Goal: Task Accomplishment & Management: Complete application form

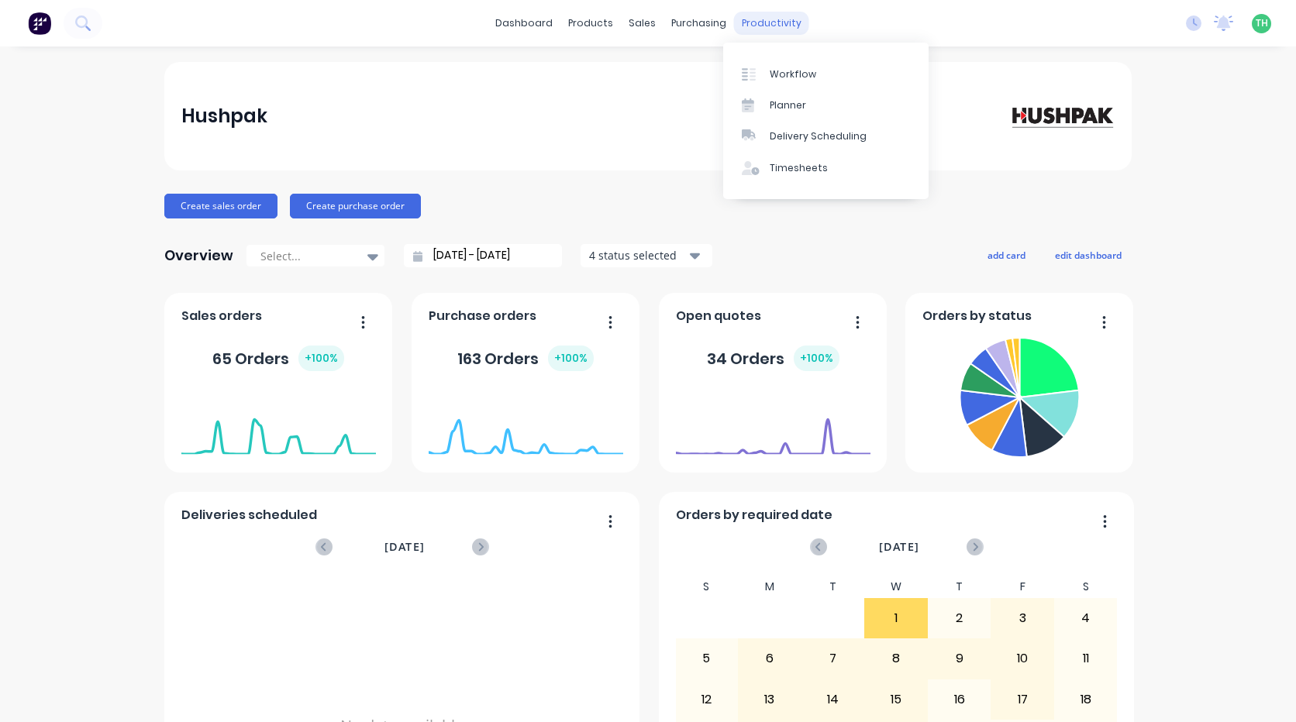
click at [748, 22] on div "productivity" at bounding box center [771, 23] width 75 height 23
click at [767, 164] on link "Timesheets" at bounding box center [825, 168] width 205 height 31
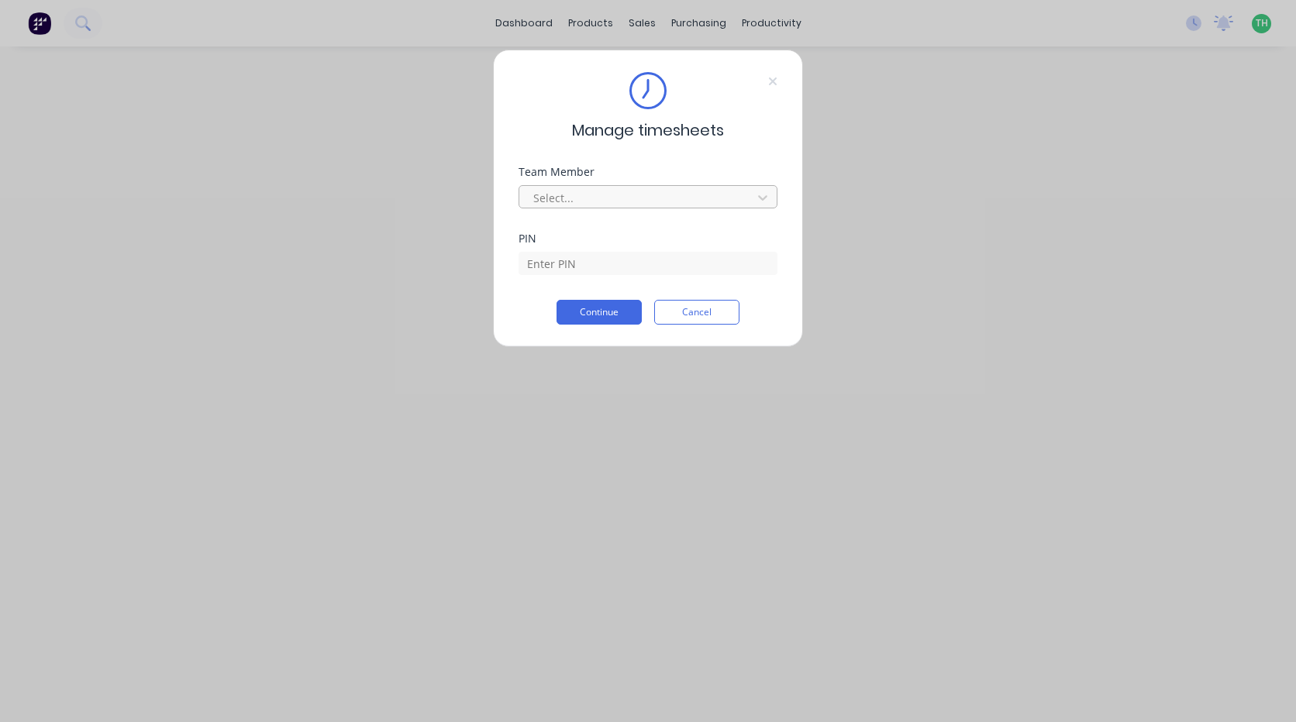
click at [593, 199] on div at bounding box center [638, 197] width 212 height 19
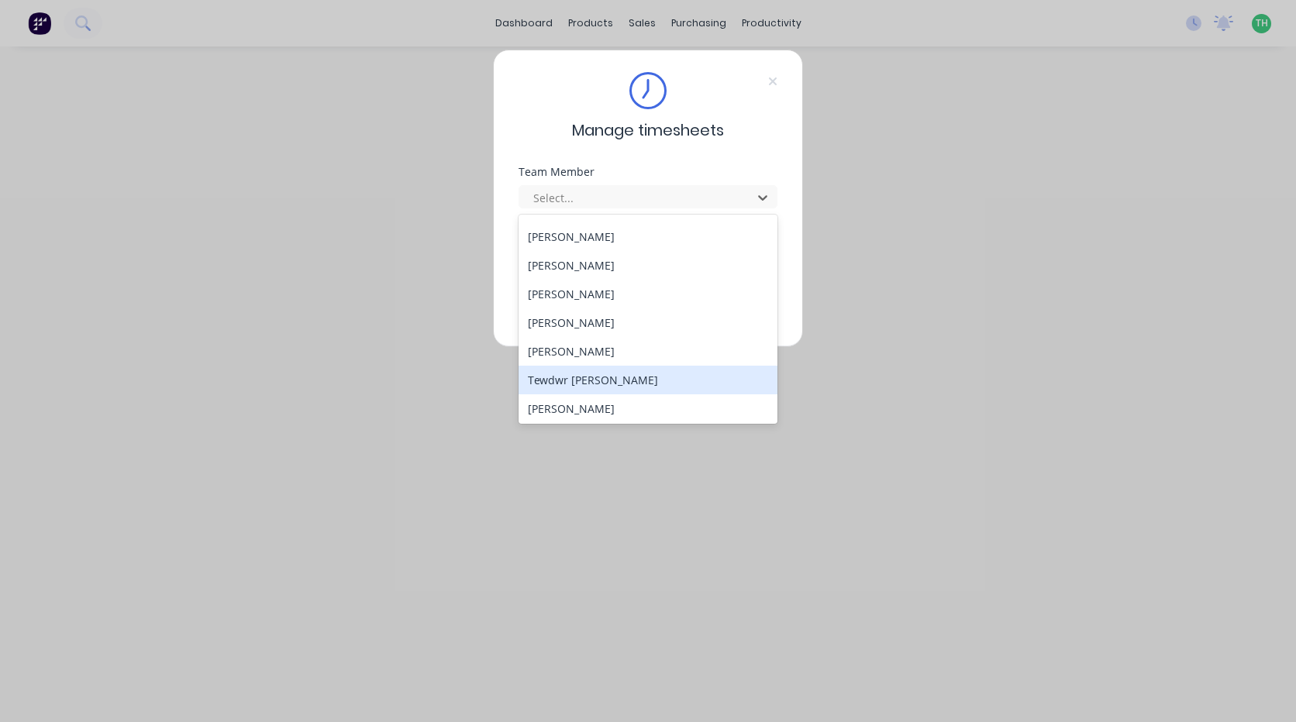
scroll to position [715, 0]
click at [609, 378] on div "Tewdwr [PERSON_NAME]" at bounding box center [648, 378] width 259 height 29
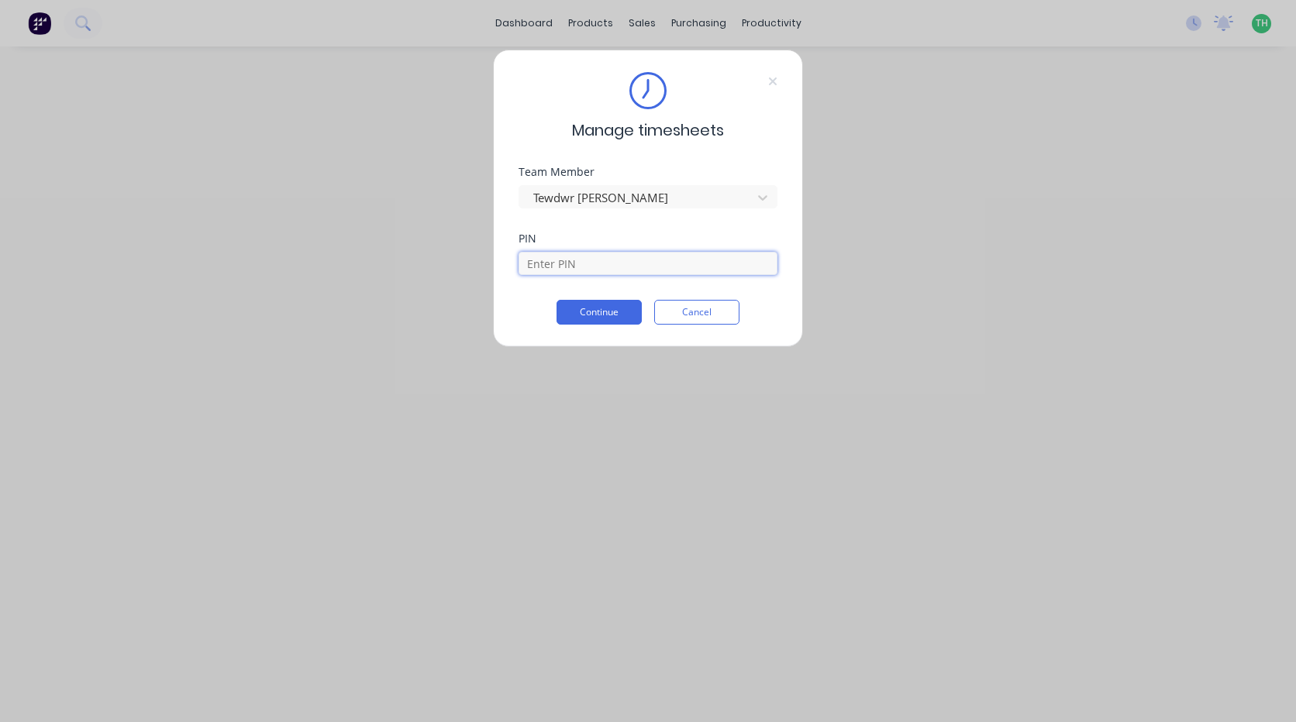
click at [588, 259] on input at bounding box center [648, 263] width 259 height 23
type input "2711"
click at [557, 300] on button "Continue" at bounding box center [599, 312] width 85 height 25
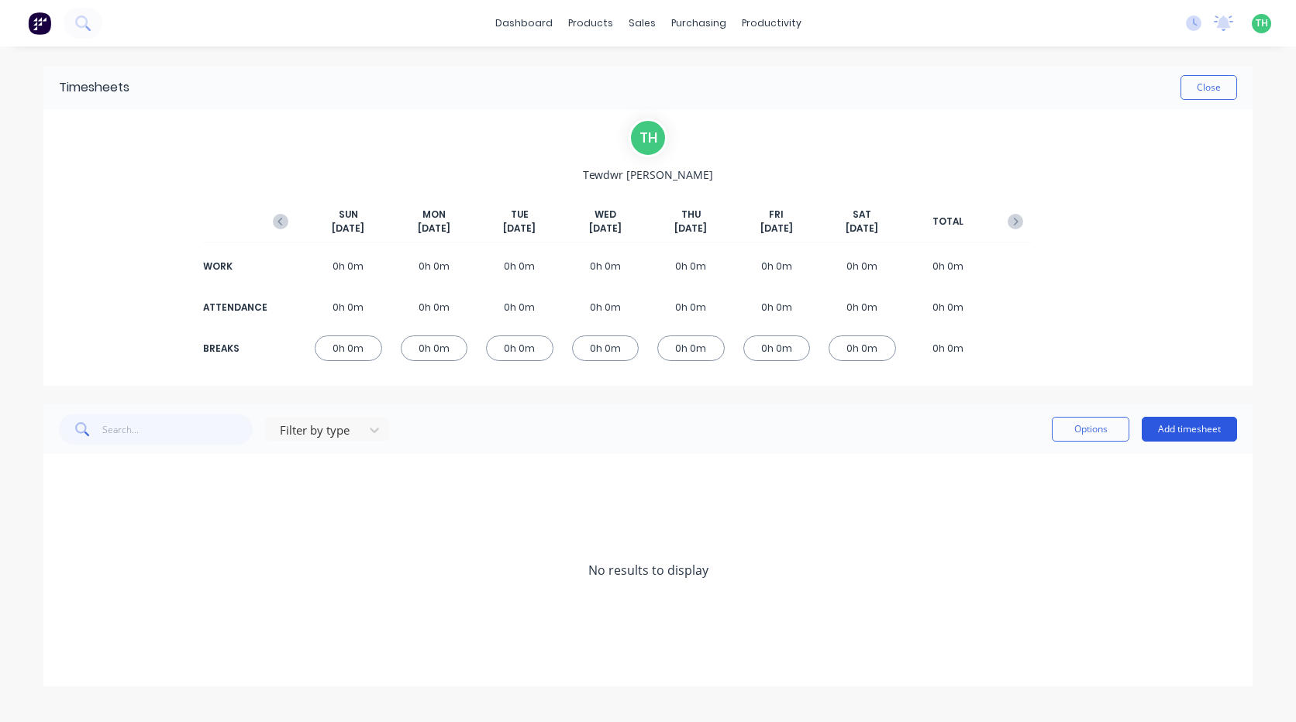
click at [1181, 435] on button "Add timesheet" at bounding box center [1189, 429] width 95 height 25
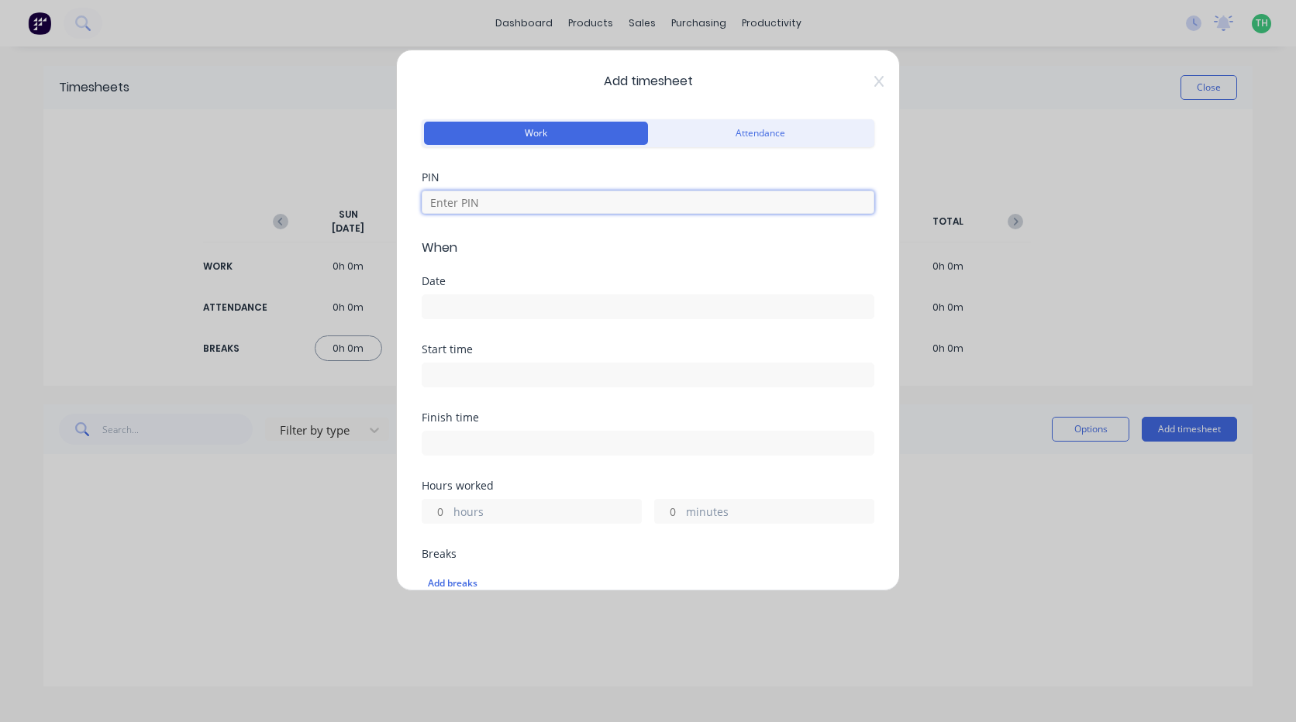
click at [500, 204] on input at bounding box center [648, 202] width 453 height 23
type input "2711"
click at [539, 308] on input at bounding box center [647, 306] width 451 height 23
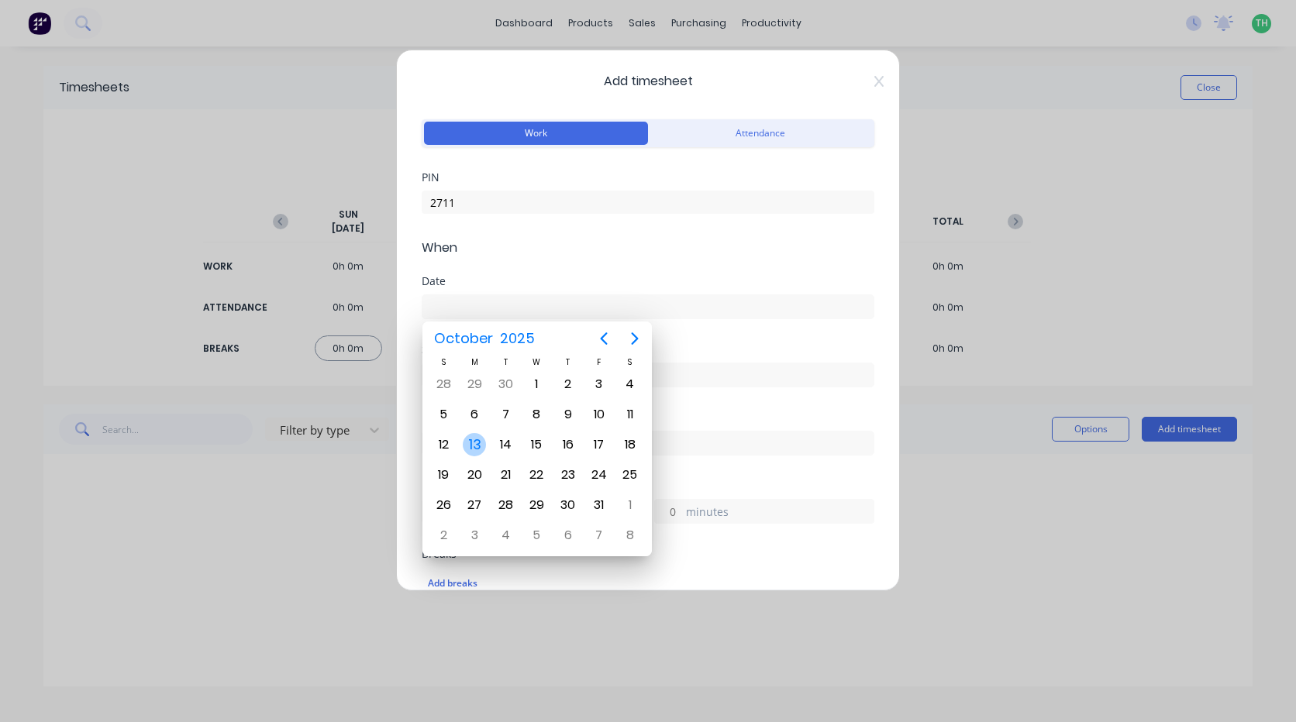
click at [470, 453] on div "13" at bounding box center [474, 444] width 23 height 23
type input "13/10/2025"
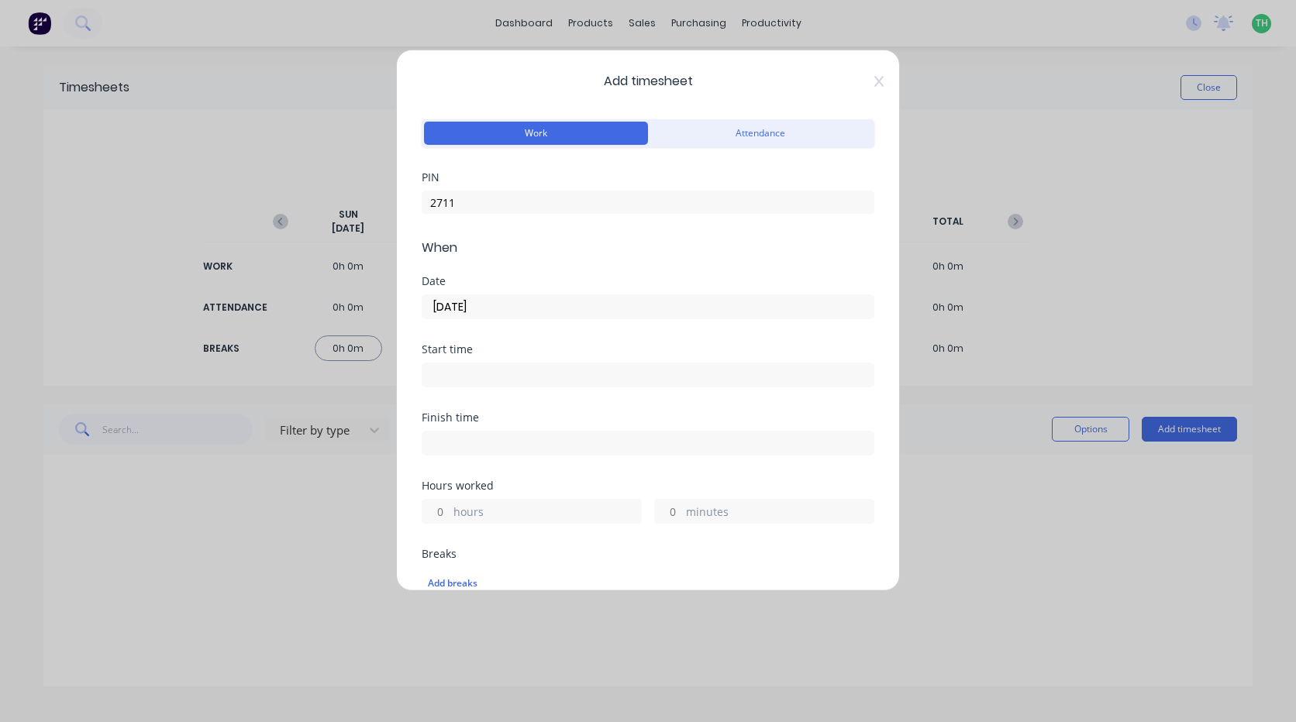
click at [464, 381] on input at bounding box center [647, 375] width 451 height 23
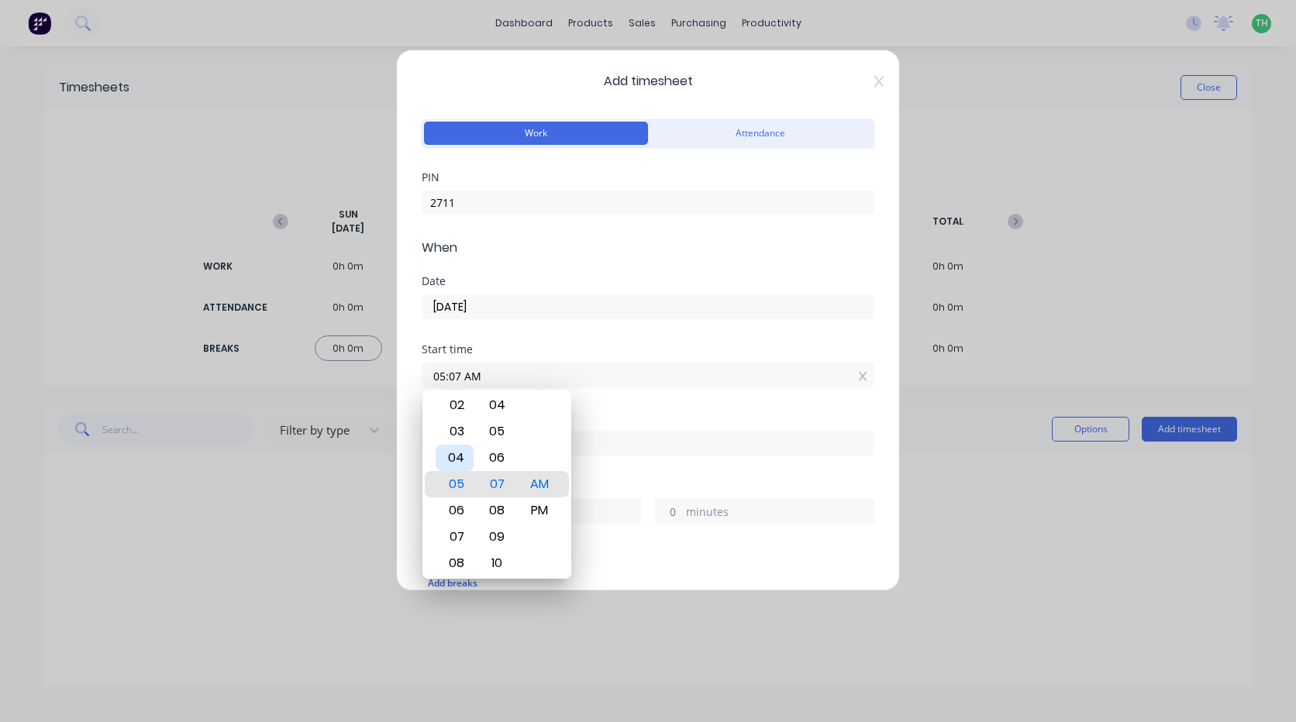
click at [460, 457] on div "04" at bounding box center [455, 458] width 38 height 26
type input "04:00 AM"
click at [626, 433] on input at bounding box center [647, 443] width 451 height 23
type input "05:07 AM"
type input "1"
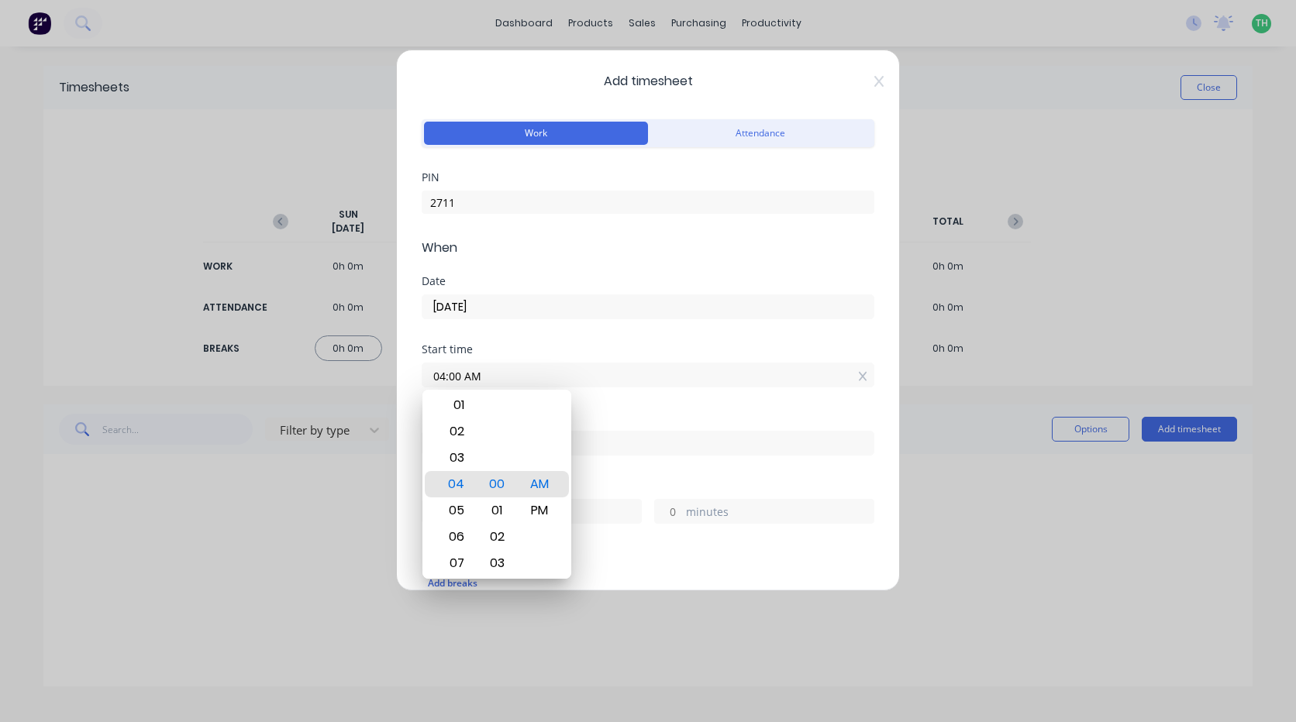
type input "7"
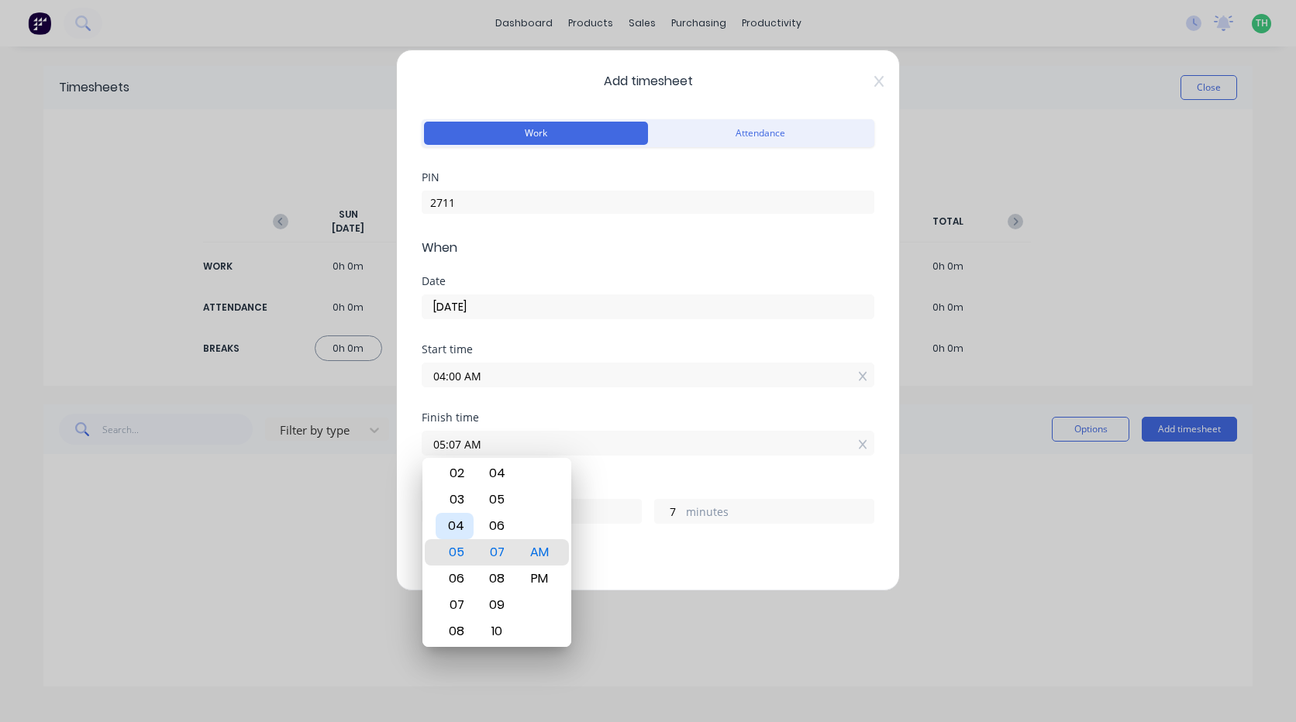
drag, startPoint x: 459, startPoint y: 525, endPoint x: 495, endPoint y: 539, distance: 39.3
click at [463, 526] on div "04" at bounding box center [455, 526] width 38 height 26
type input "04:07 AM"
type input "0"
type input "04:04 AM"
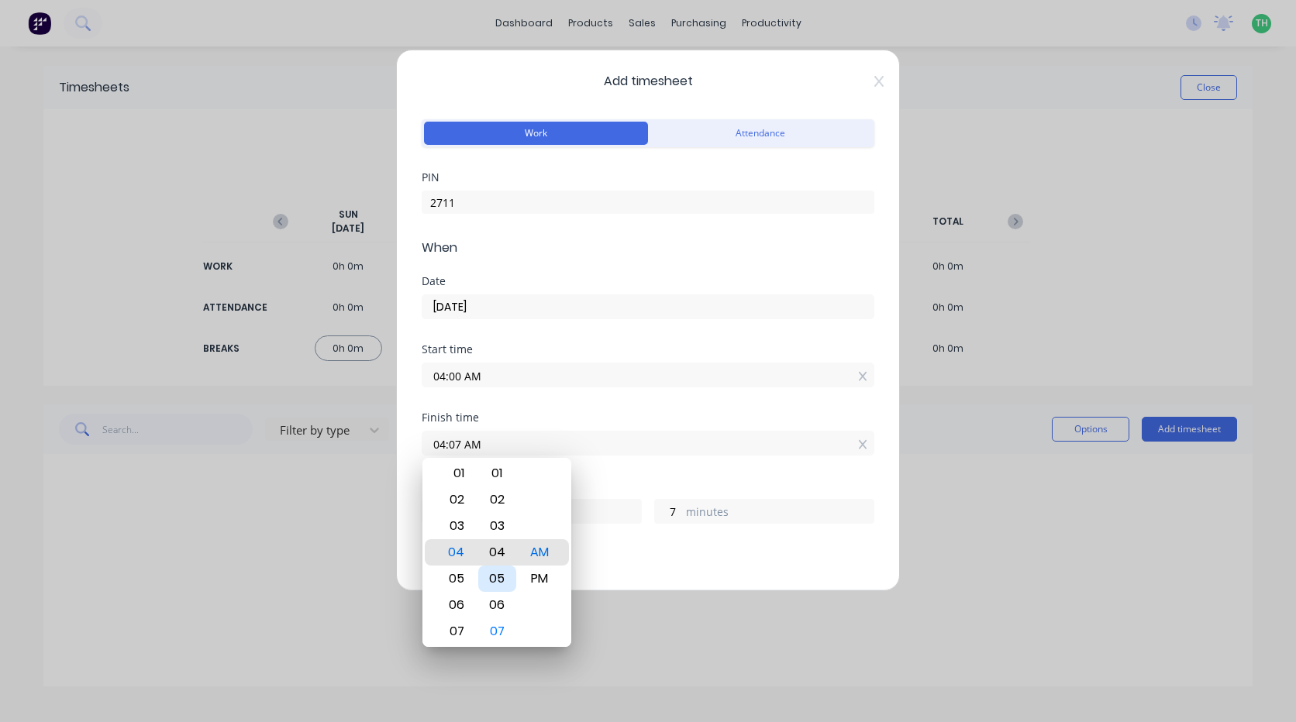
type input "4"
type input "04:03 AM"
type input "3"
type input "04:04 AM"
type input "4"
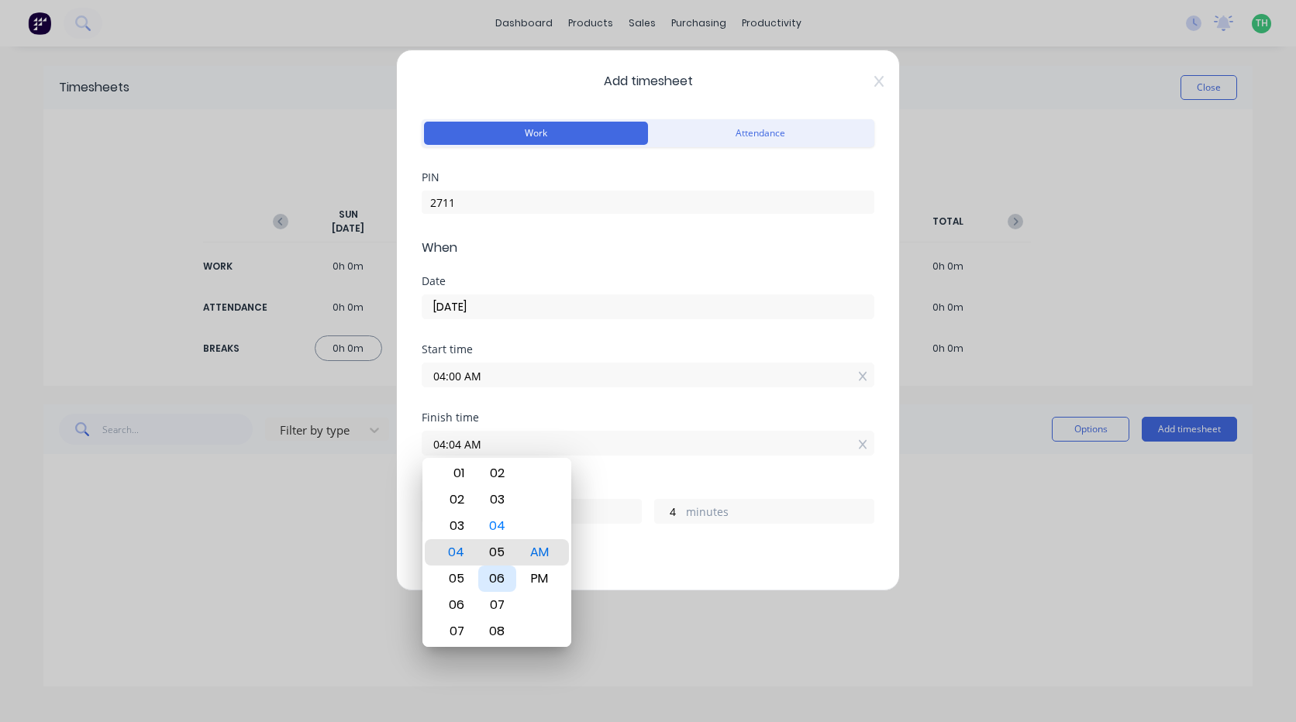
type input "04:06 AM"
type input "6"
type input "04:10 AM"
type input "10"
type input "04:14 AM"
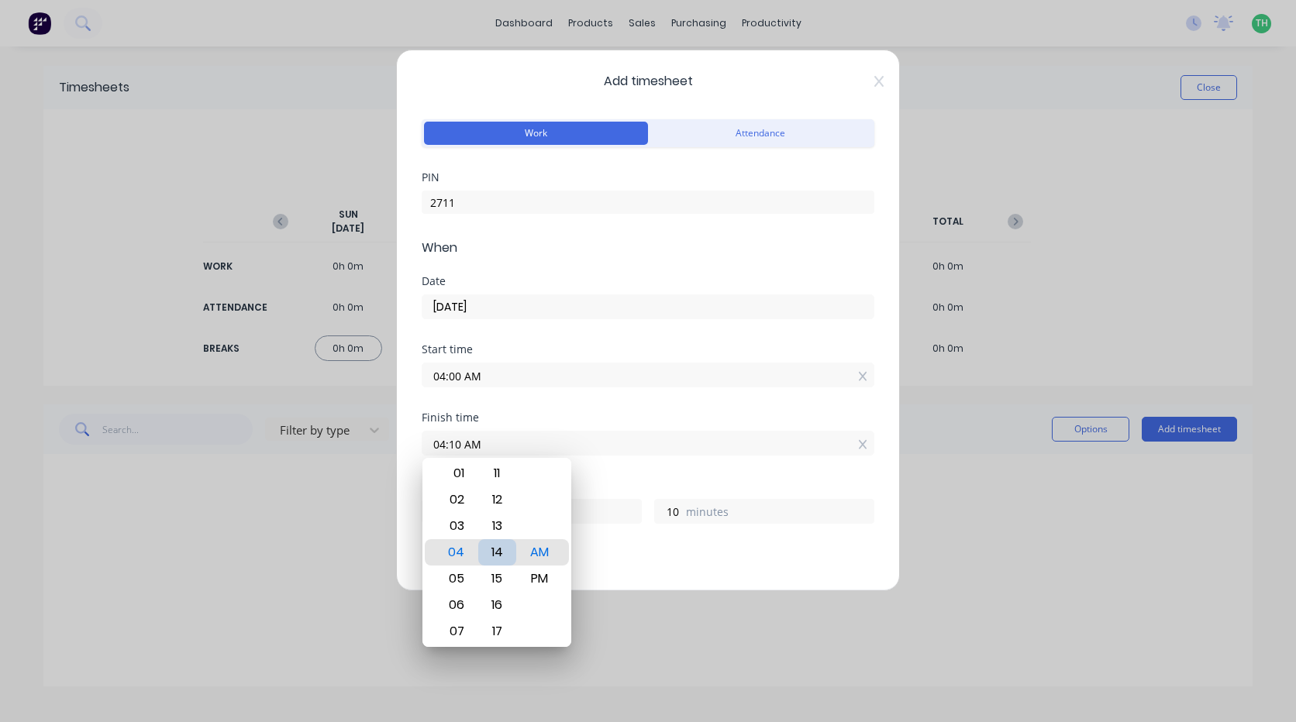
type input "14"
type input "04:18 AM"
type input "18"
type input "04:21 AM"
type input "21"
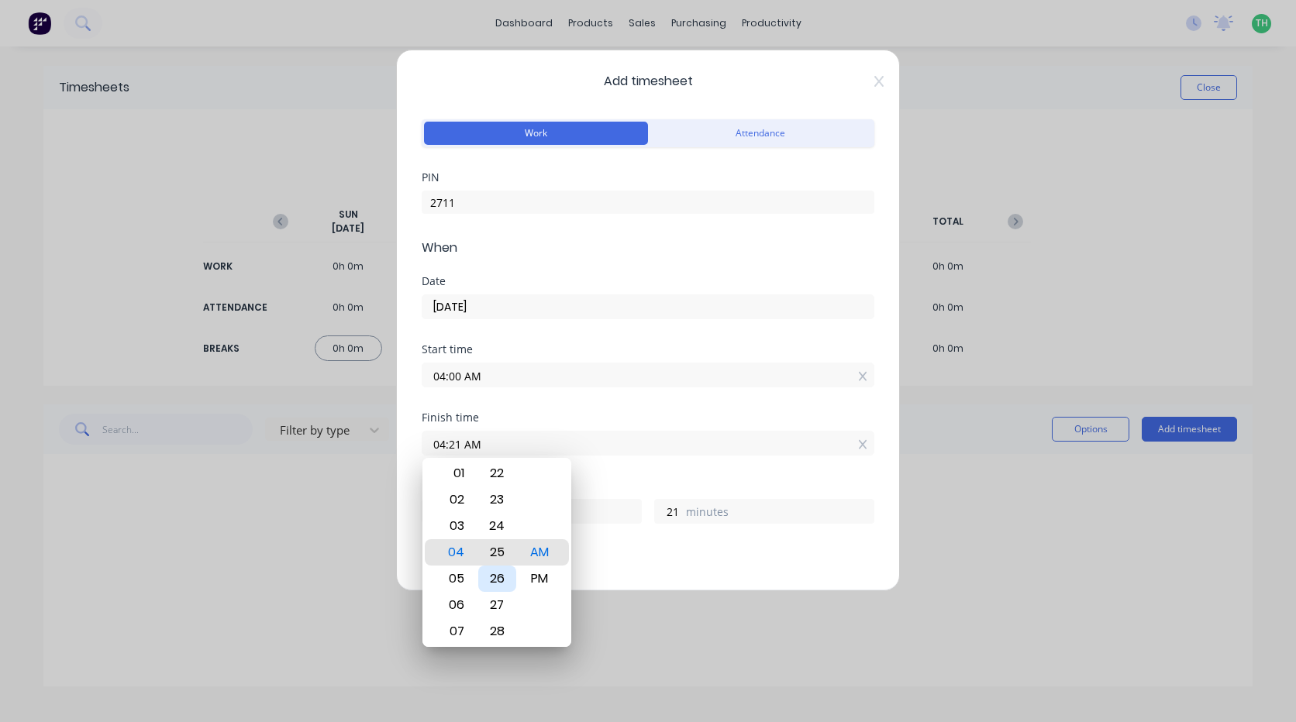
type input "04:25 AM"
type input "25"
type input "04:28 AM"
type input "28"
type input "04:31 AM"
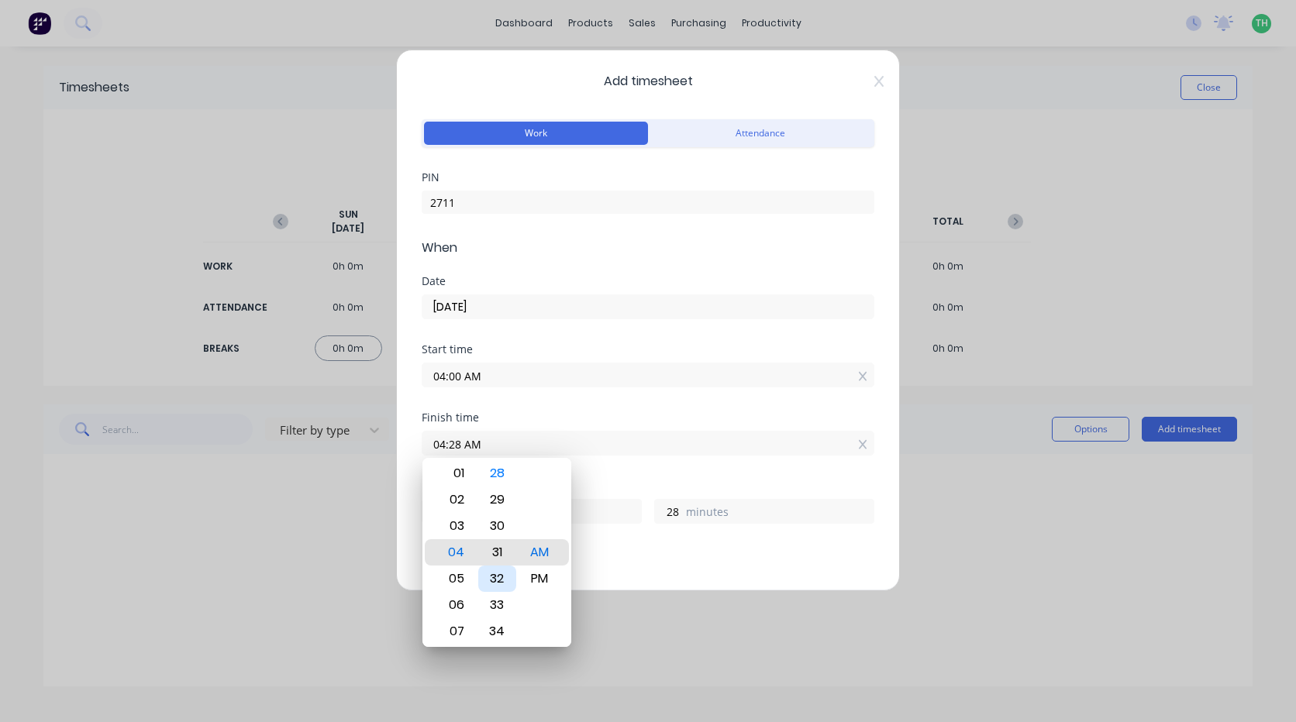
type input "31"
type input "04:33 AM"
type input "33"
type input "04:32 AM"
type input "32"
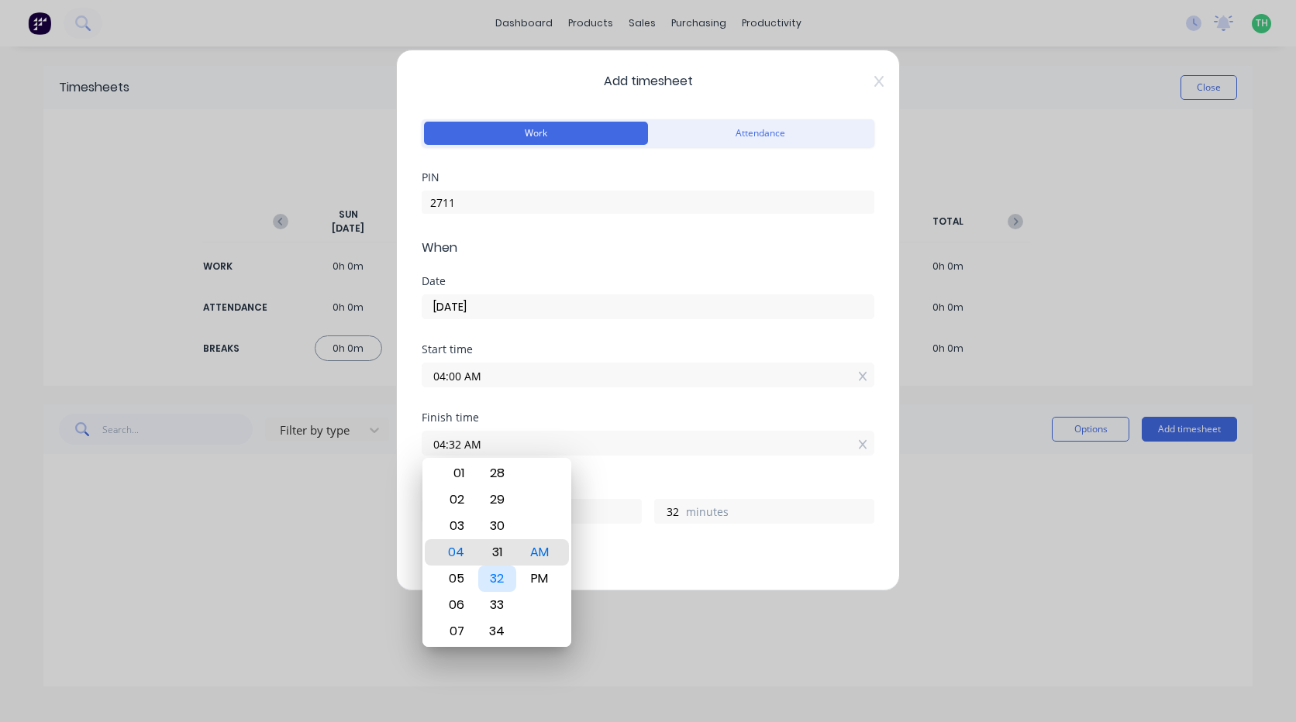
type input "04:31 AM"
type input "31"
type input "04:30 AM"
type input "30"
click at [645, 560] on div "Breaks Add breaks" at bounding box center [648, 574] width 453 height 51
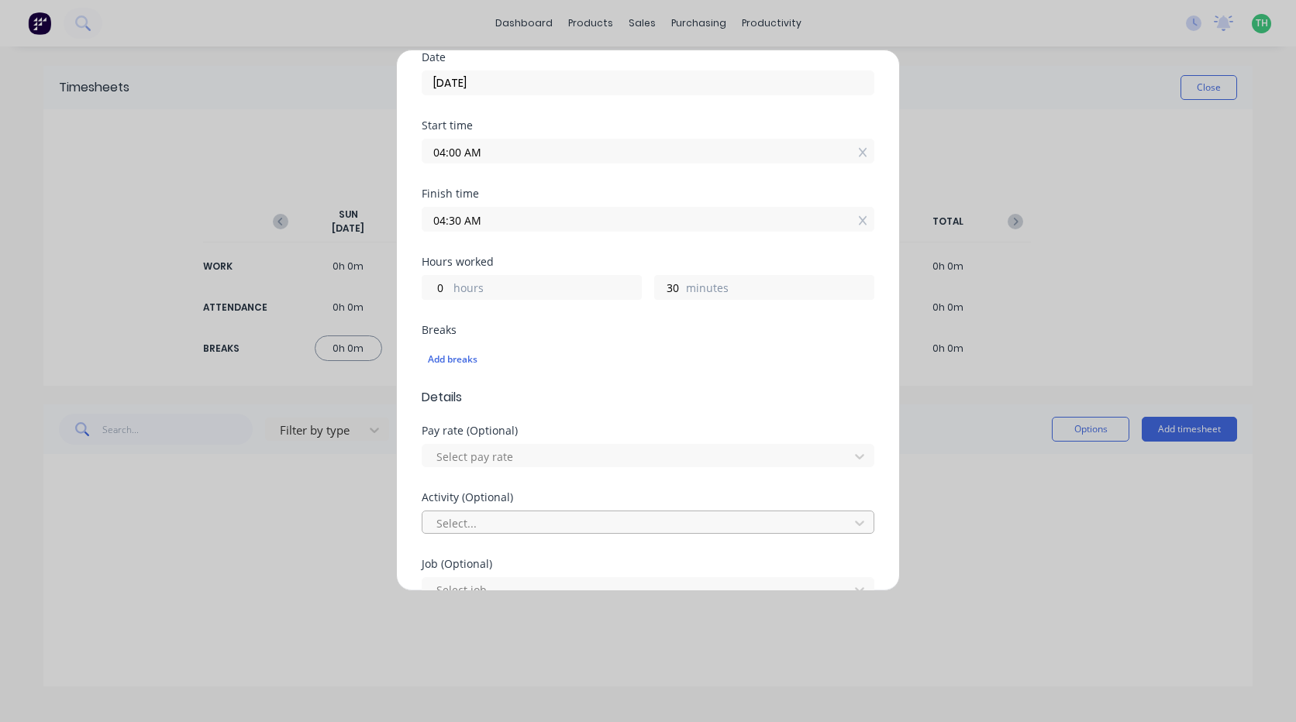
scroll to position [233, 0]
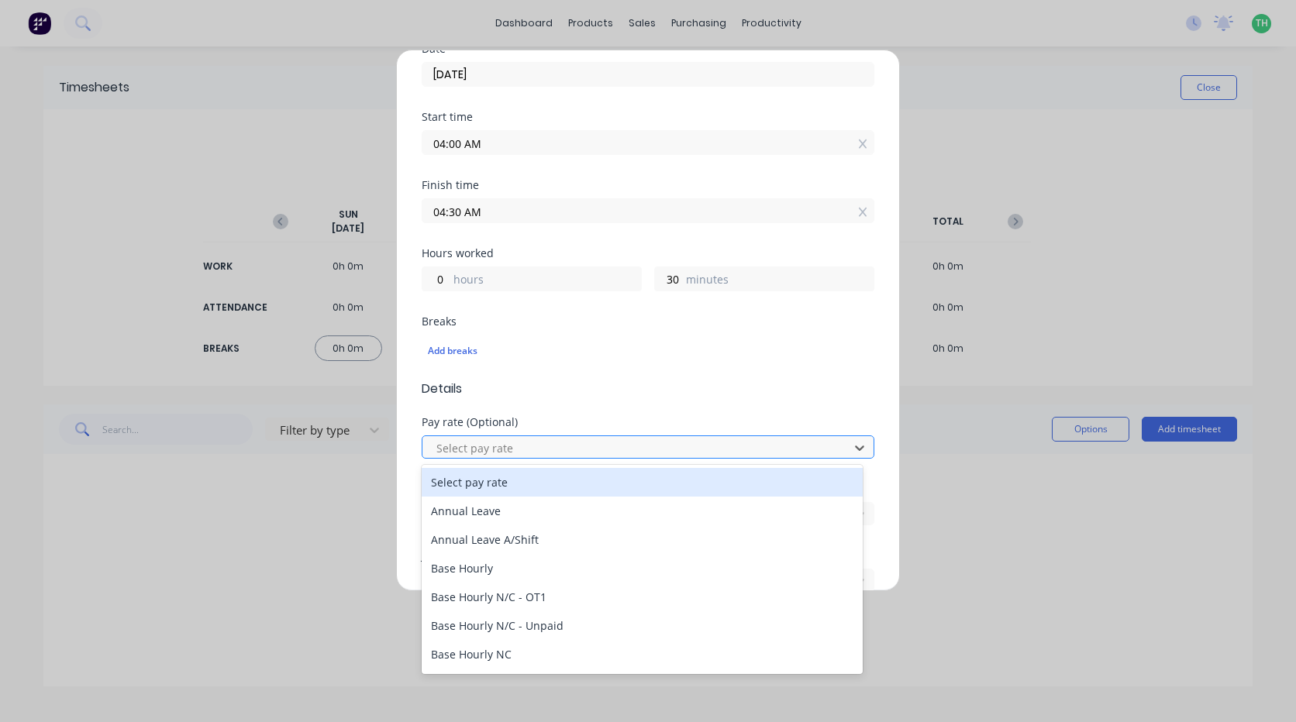
click at [509, 455] on div at bounding box center [638, 448] width 406 height 19
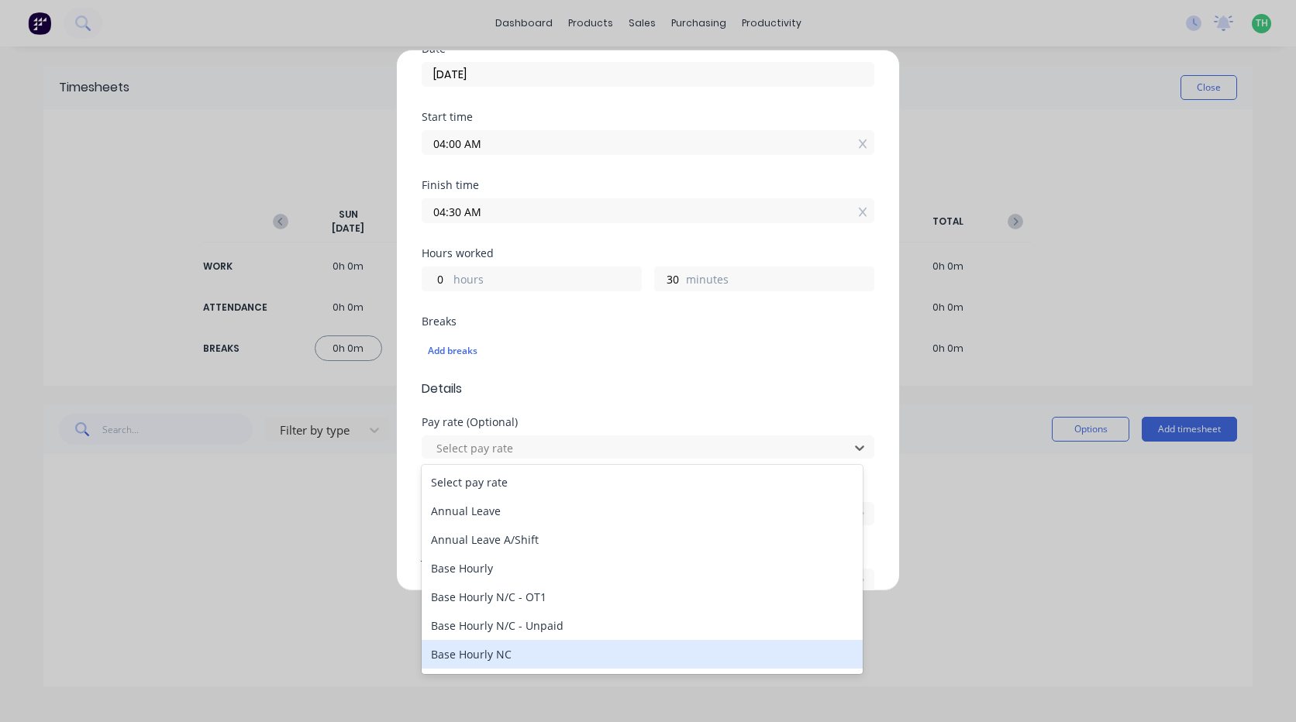
click at [502, 654] on div "Base Hourly NC" at bounding box center [642, 654] width 441 height 29
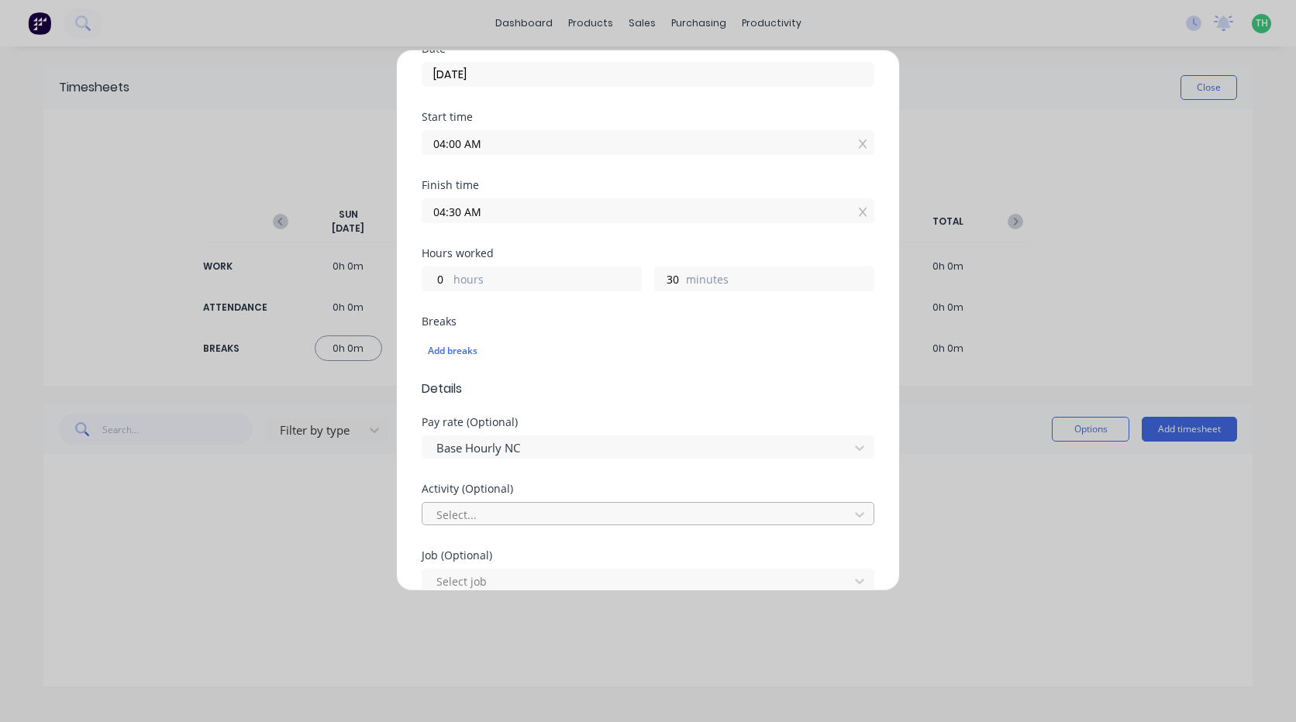
click at [529, 511] on div at bounding box center [638, 514] width 406 height 19
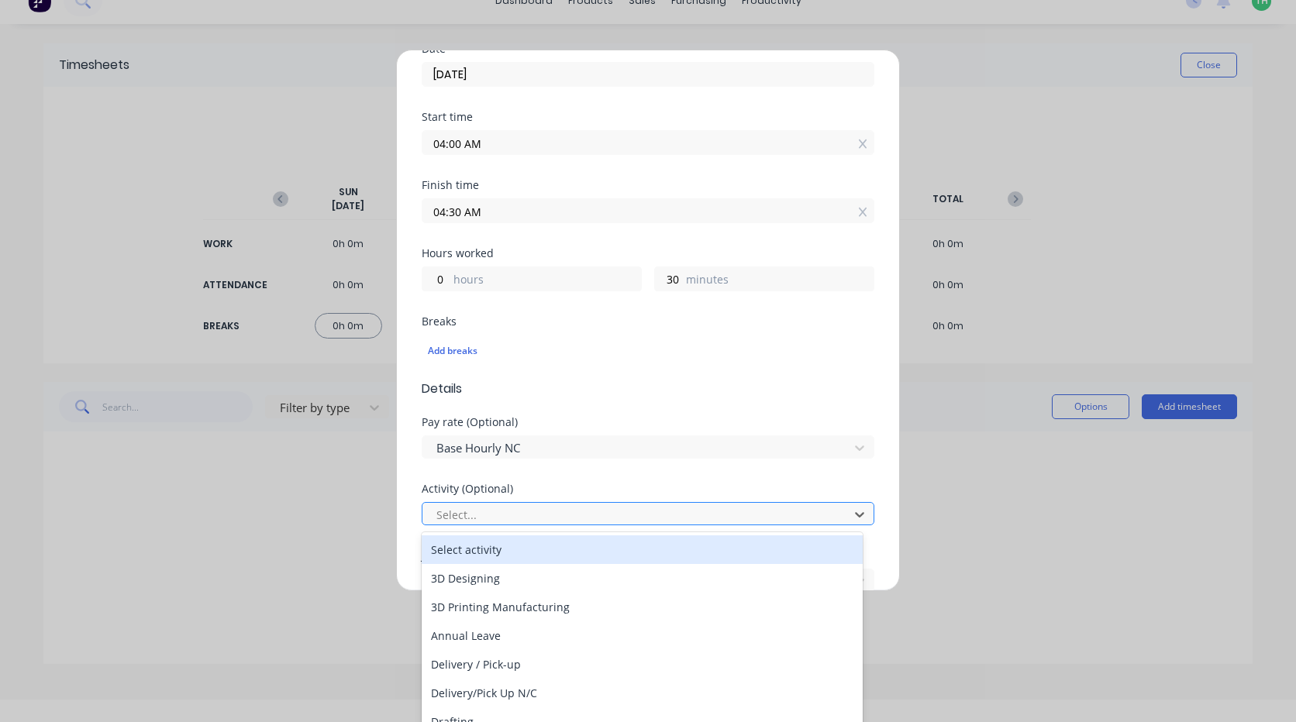
scroll to position [25, 0]
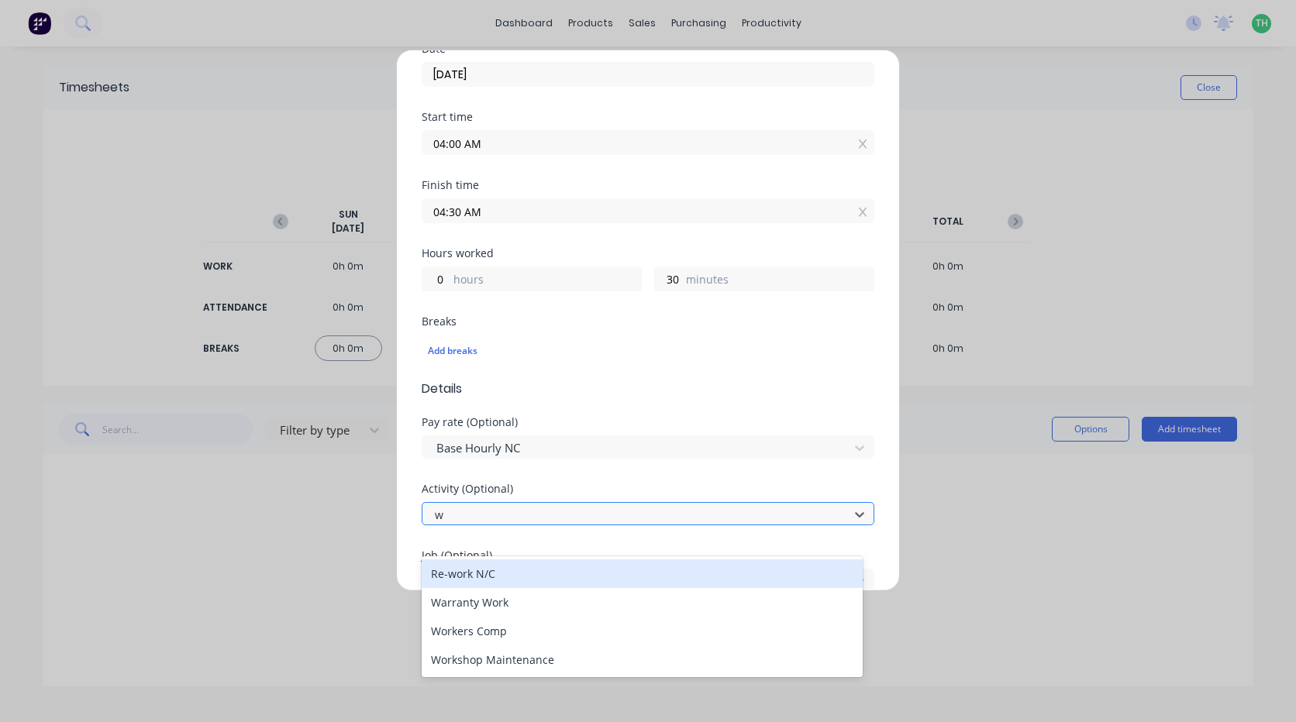
type input "w"
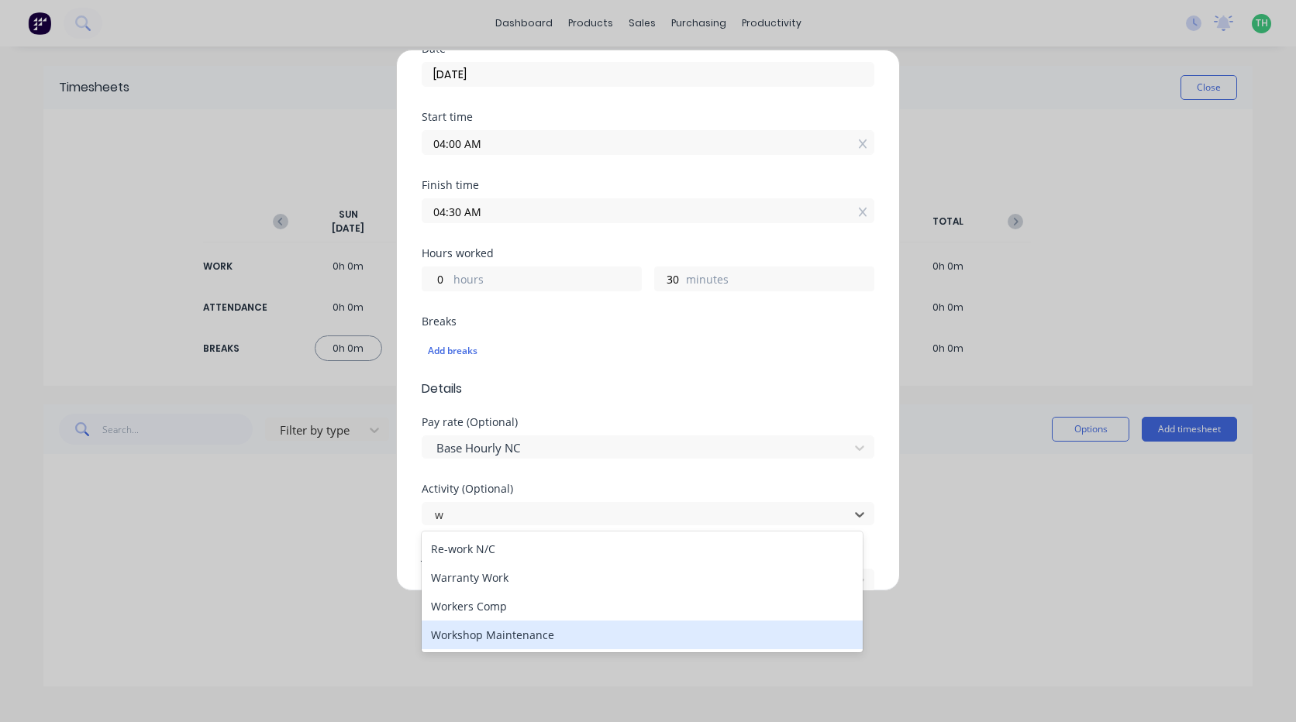
click at [525, 636] on div "Workshop Maintenance" at bounding box center [642, 635] width 441 height 29
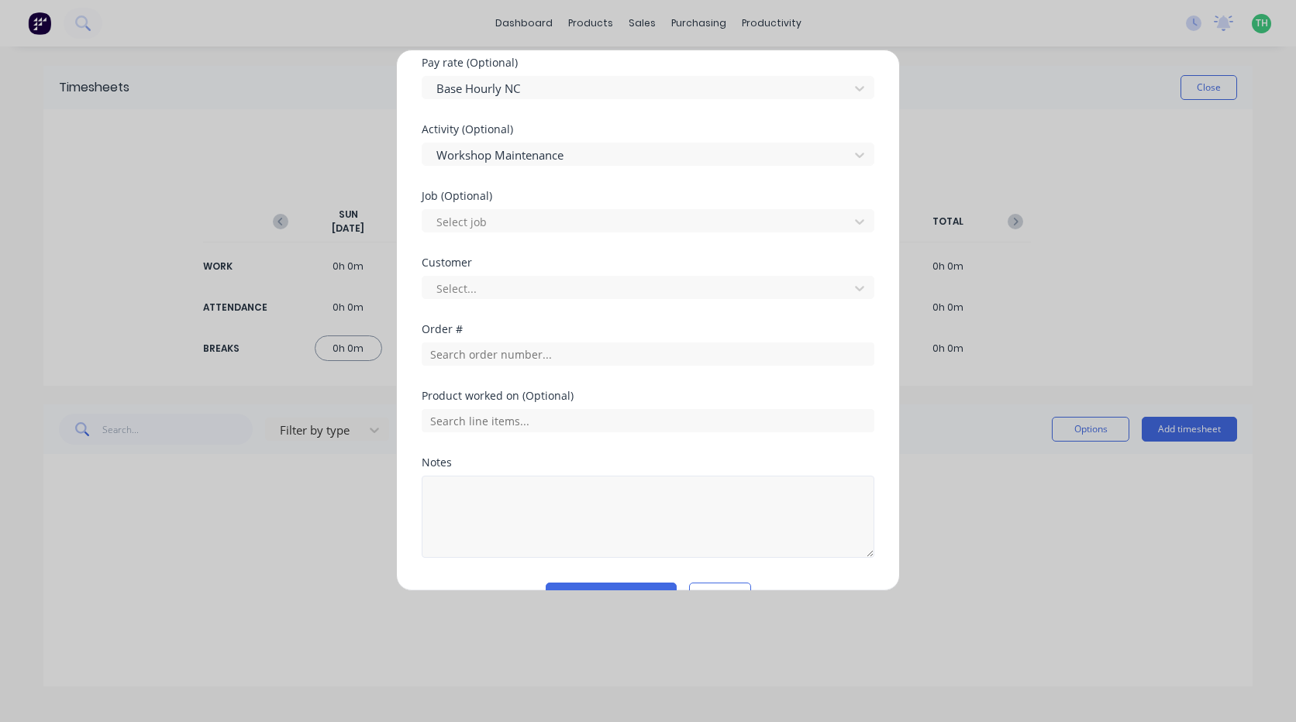
scroll to position [620, 0]
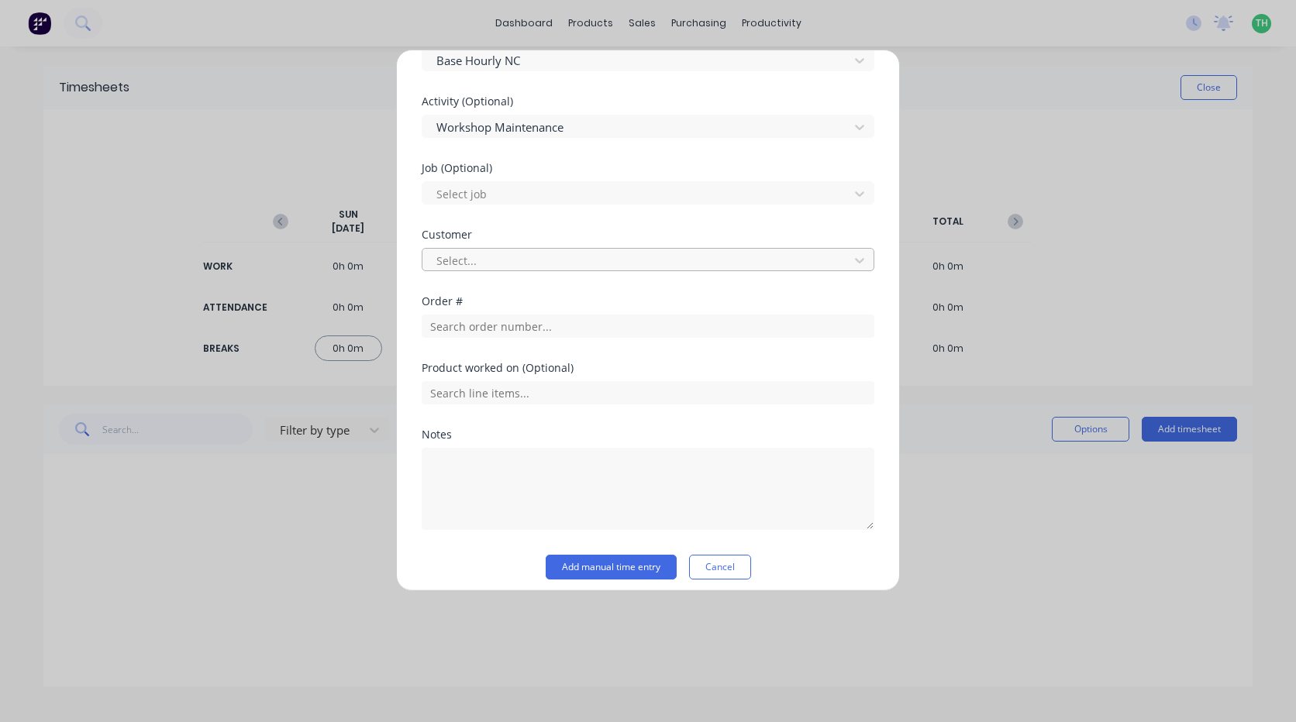
click at [489, 250] on div "Select..." at bounding box center [637, 260] width 415 height 23
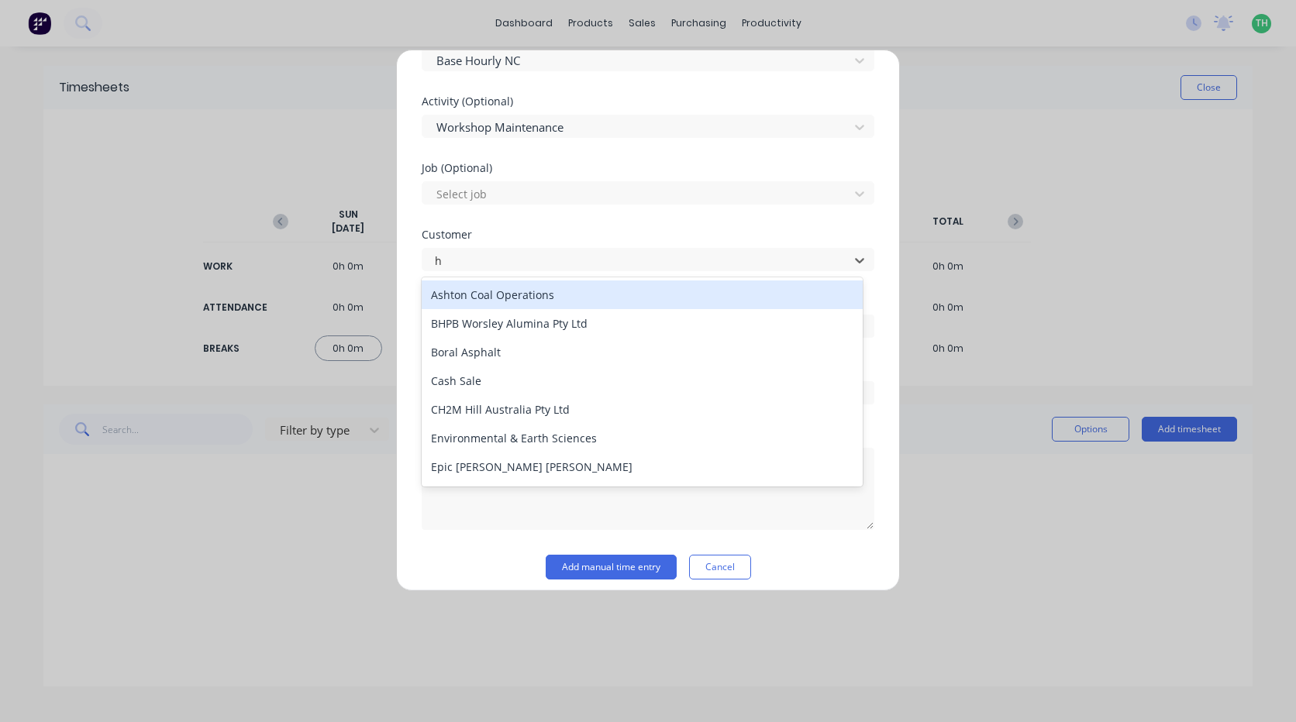
type input "hu"
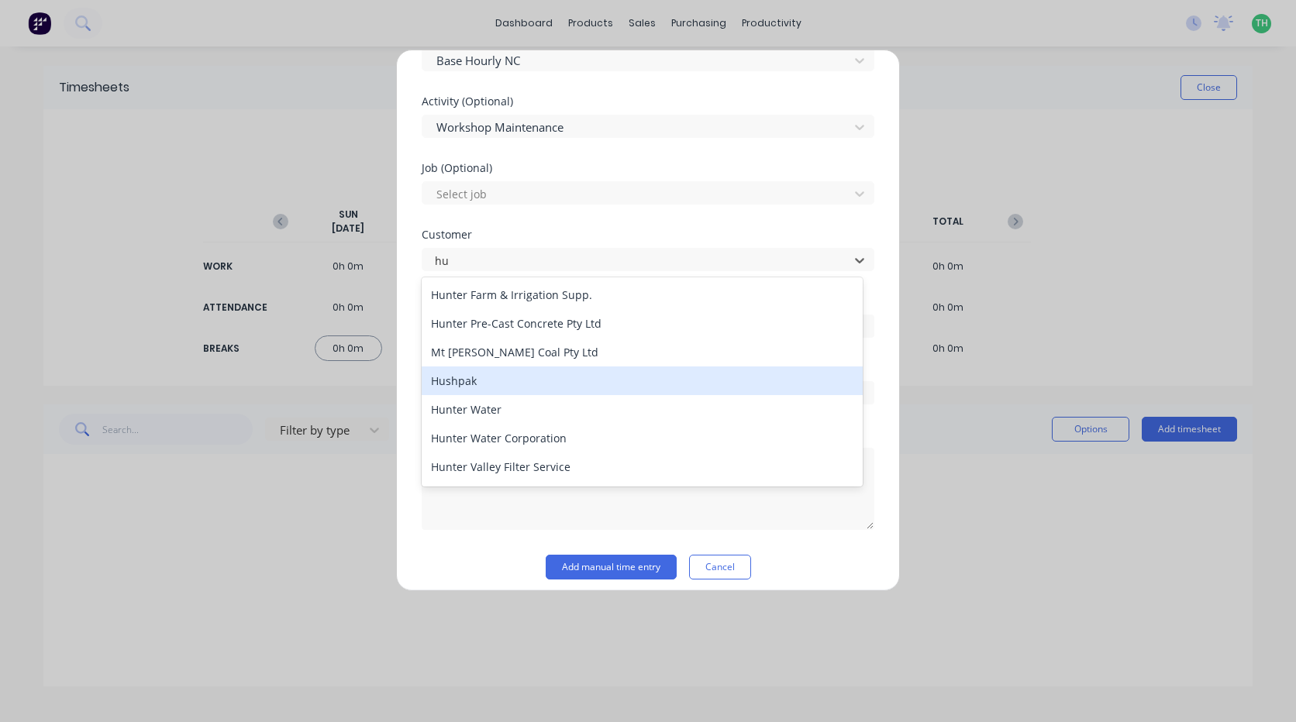
click at [477, 378] on div "Hushpak" at bounding box center [642, 381] width 441 height 29
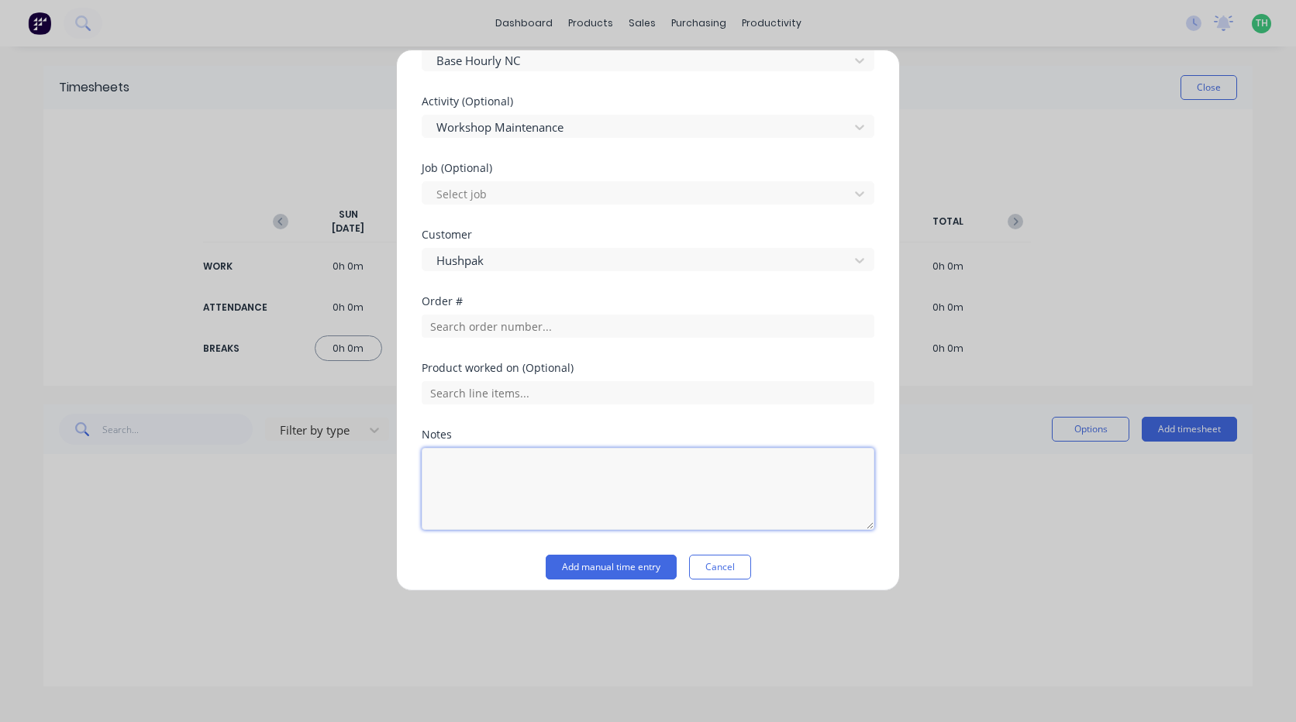
click at [478, 482] on textarea at bounding box center [648, 489] width 453 height 82
type textarea "dealing with burst water pipe at front door"
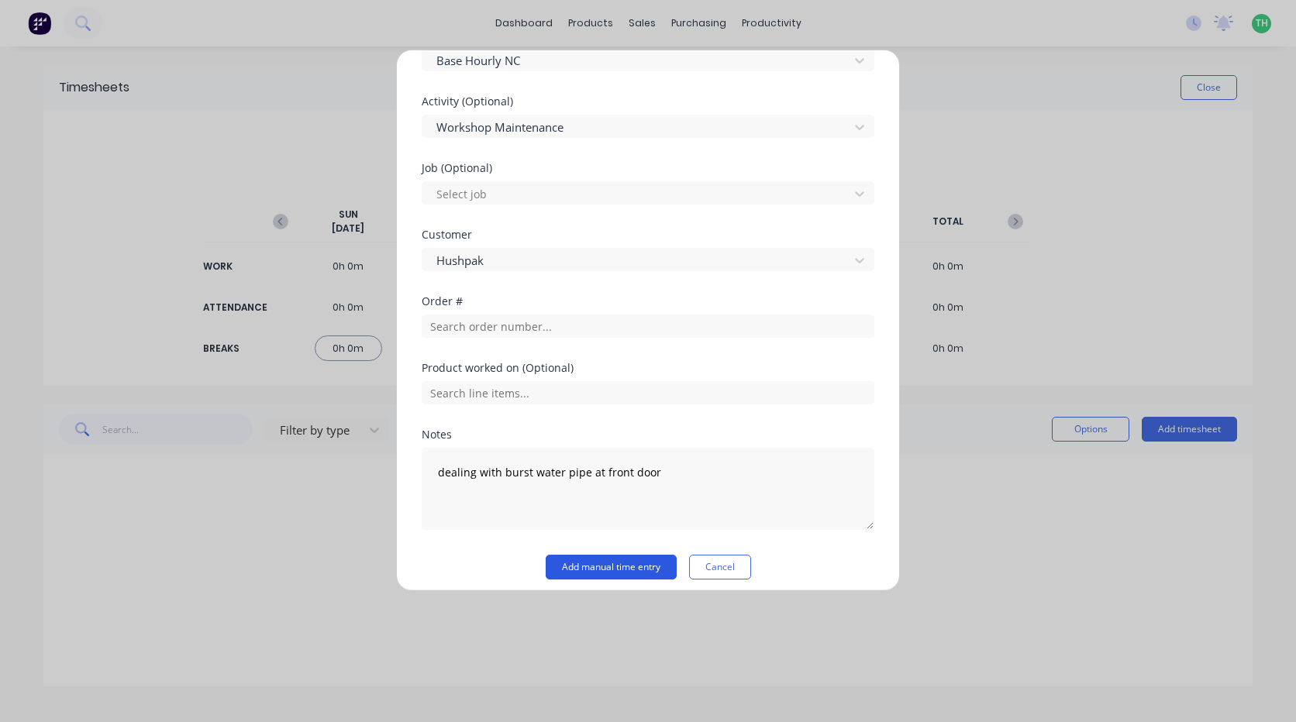
click at [625, 564] on button "Add manual time entry" at bounding box center [611, 567] width 131 height 25
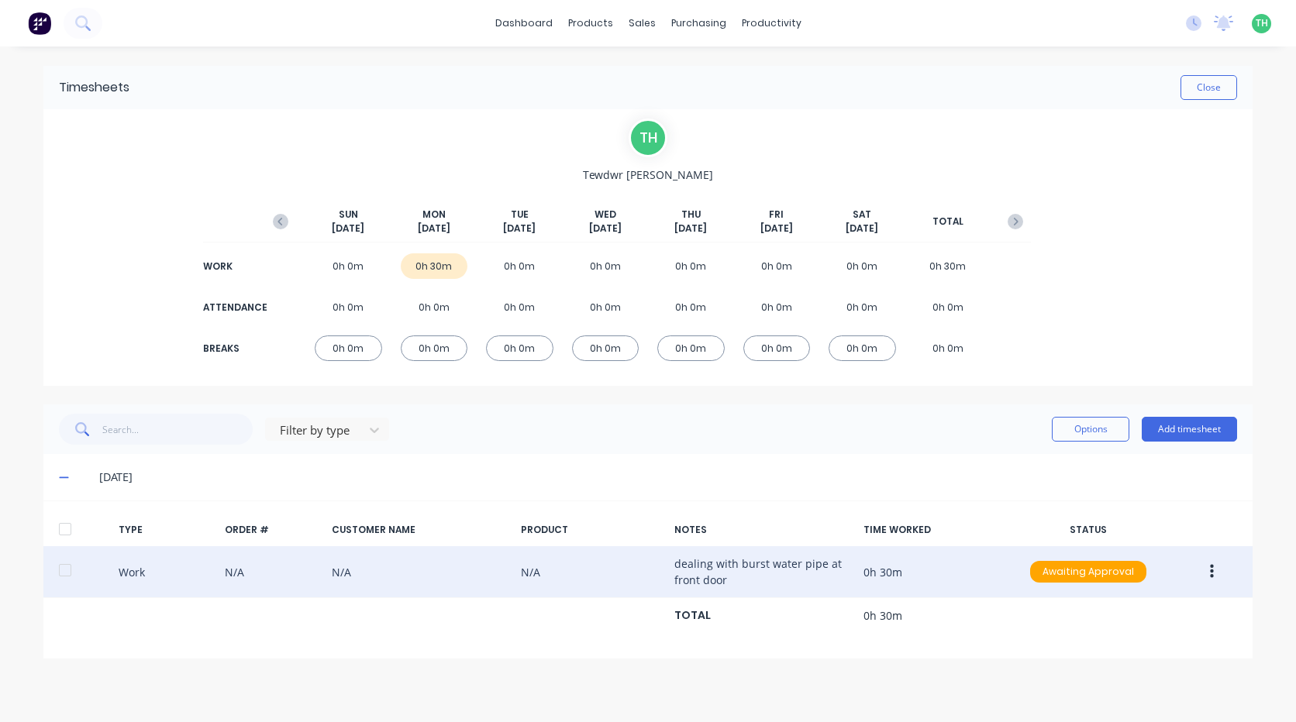
click at [1219, 574] on button "button" at bounding box center [1212, 572] width 36 height 28
click at [1160, 584] on div "Duplicate" at bounding box center [1156, 576] width 119 height 22
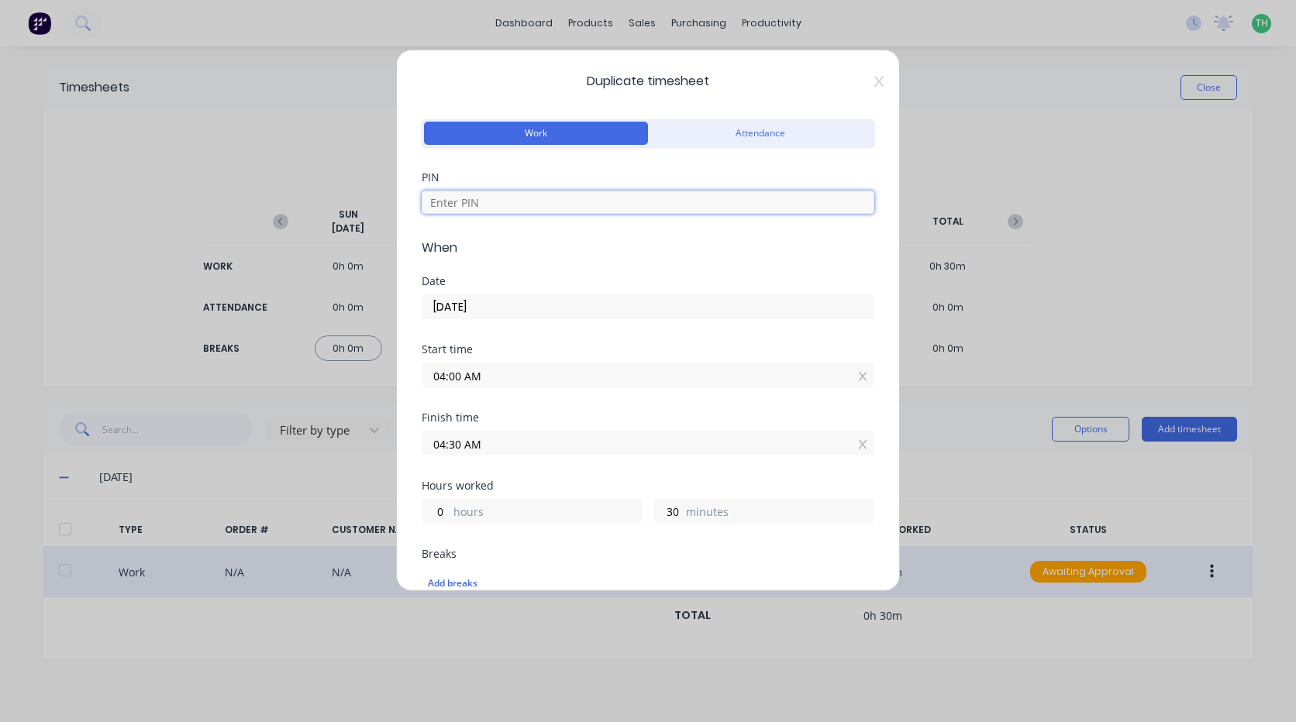
click at [503, 202] on input at bounding box center [648, 202] width 453 height 23
type input "2711"
click at [486, 377] on input "04:00 AM" at bounding box center [647, 375] width 451 height 23
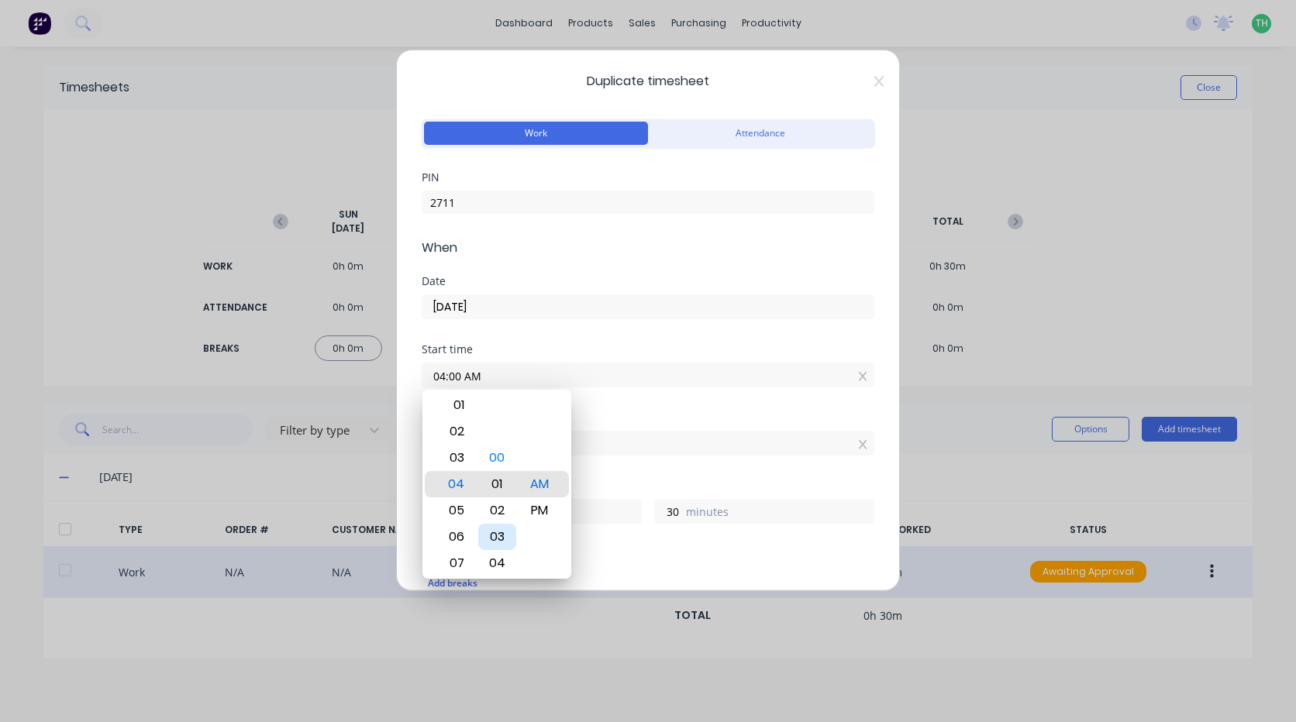
type input "04:03 AM"
type input "27"
type input "04:07 AM"
type input "23"
type input "04:10 AM"
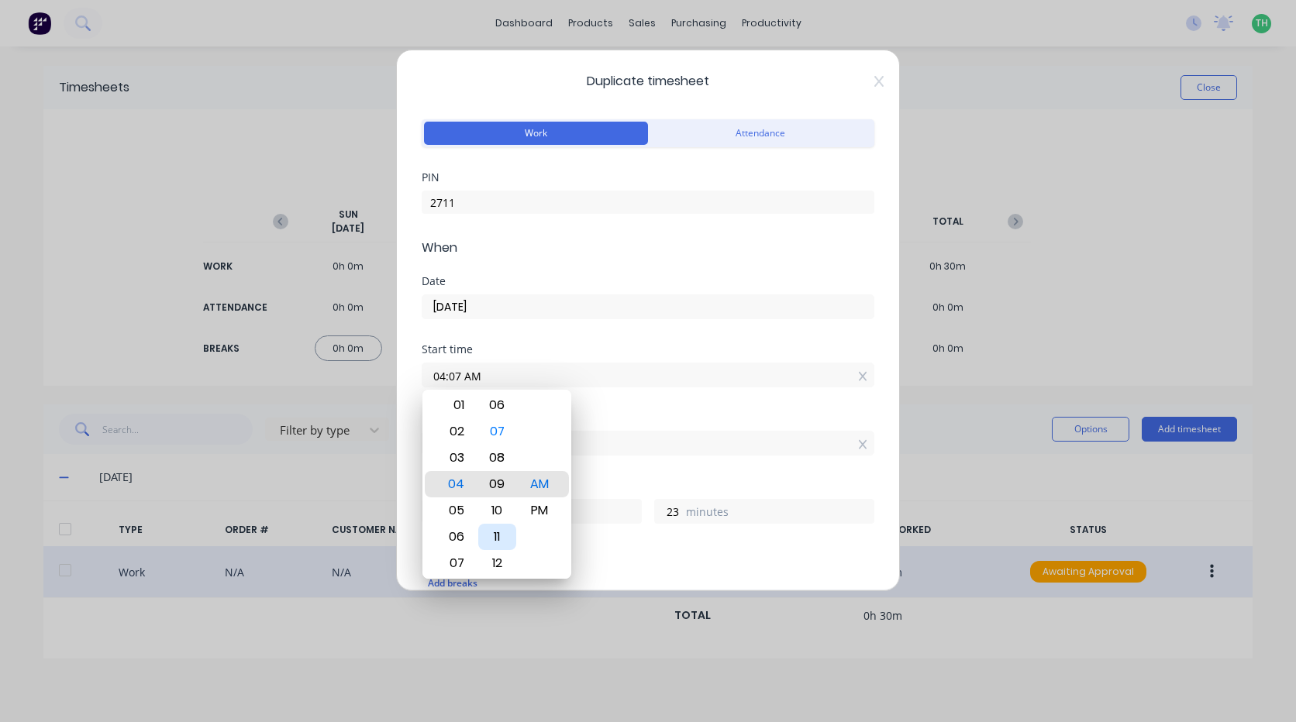
type input "20"
type input "04:13 AM"
type input "17"
type input "04:16 AM"
type input "14"
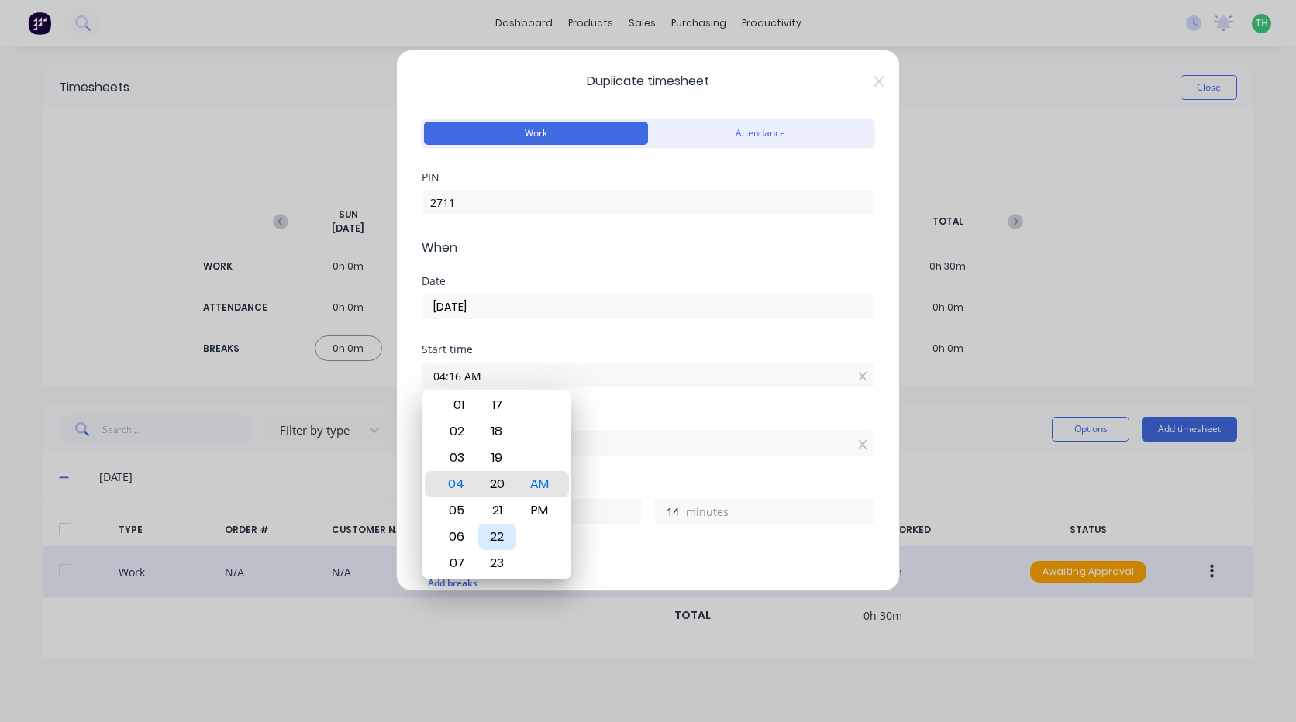
type input "04:20 AM"
type input "10"
type input "04:23 AM"
type input "7"
type input "04:26 AM"
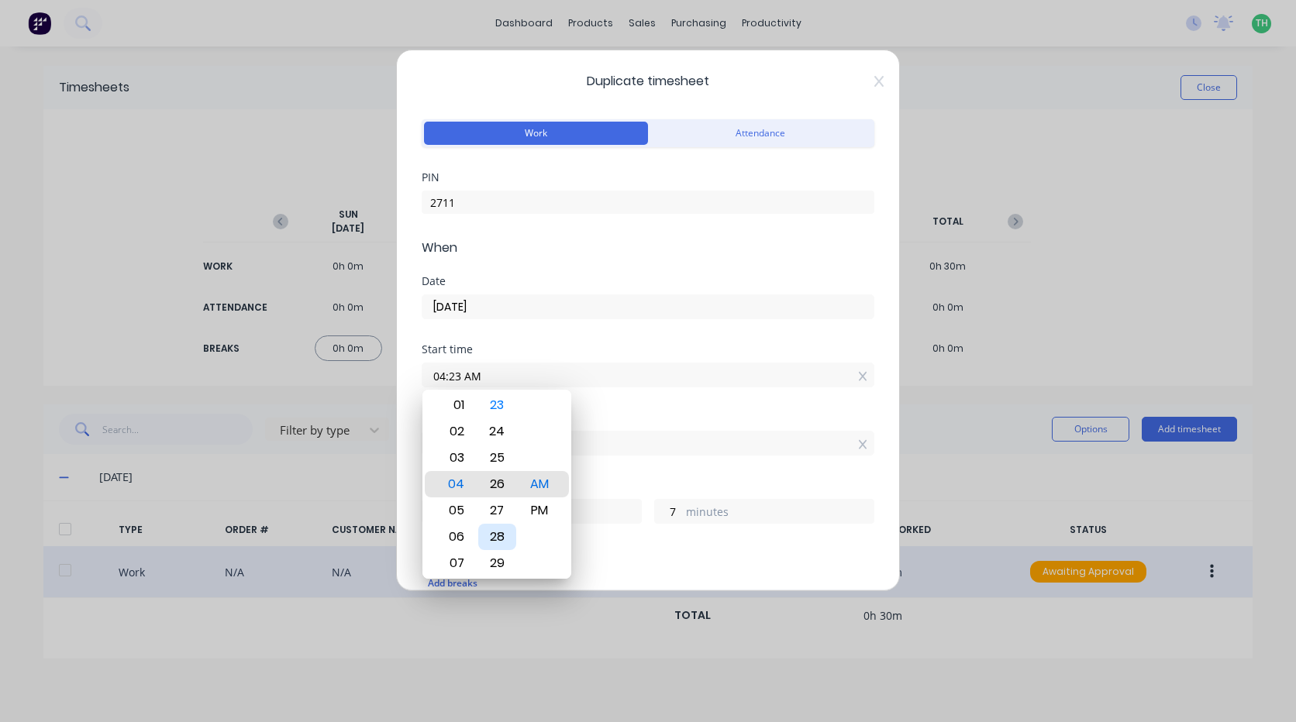
type input "4"
type input "04:27 AM"
type input "3"
click at [493, 564] on div "30" at bounding box center [497, 563] width 38 height 26
type input "04:30 AM"
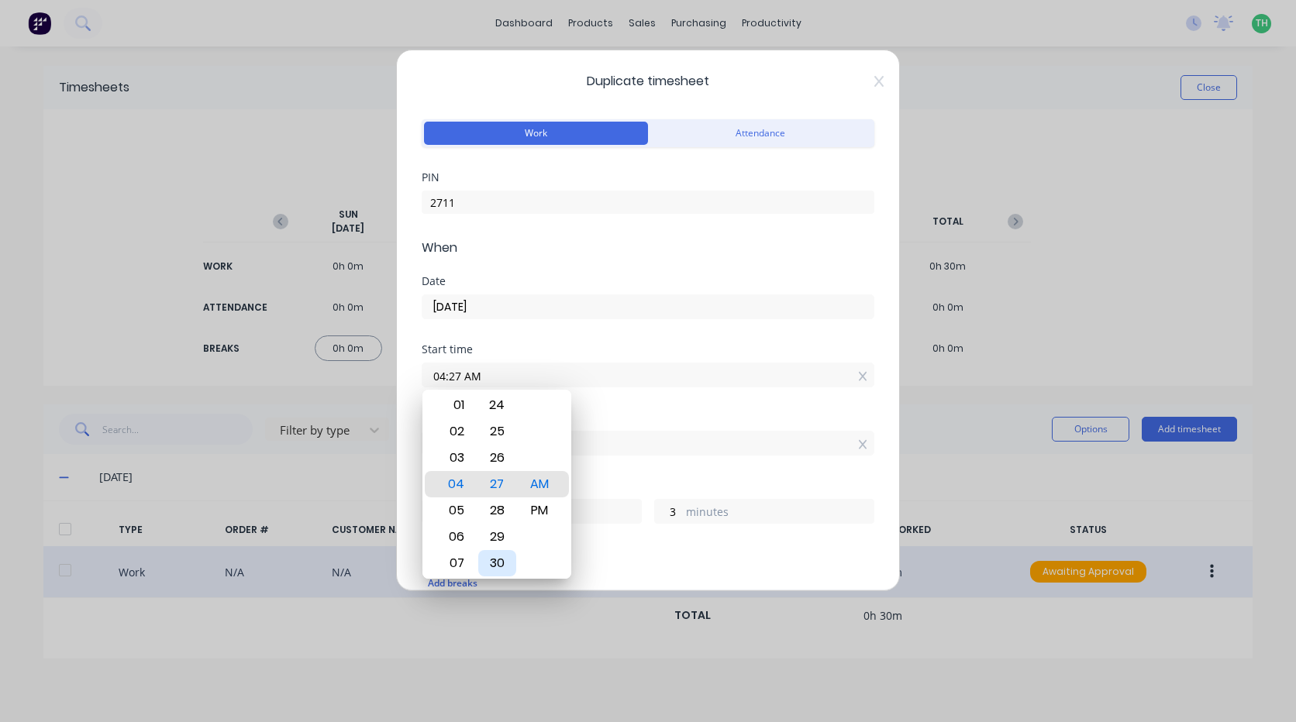
type input "0"
click at [632, 396] on div "Start time 04:30 AM" at bounding box center [648, 378] width 453 height 68
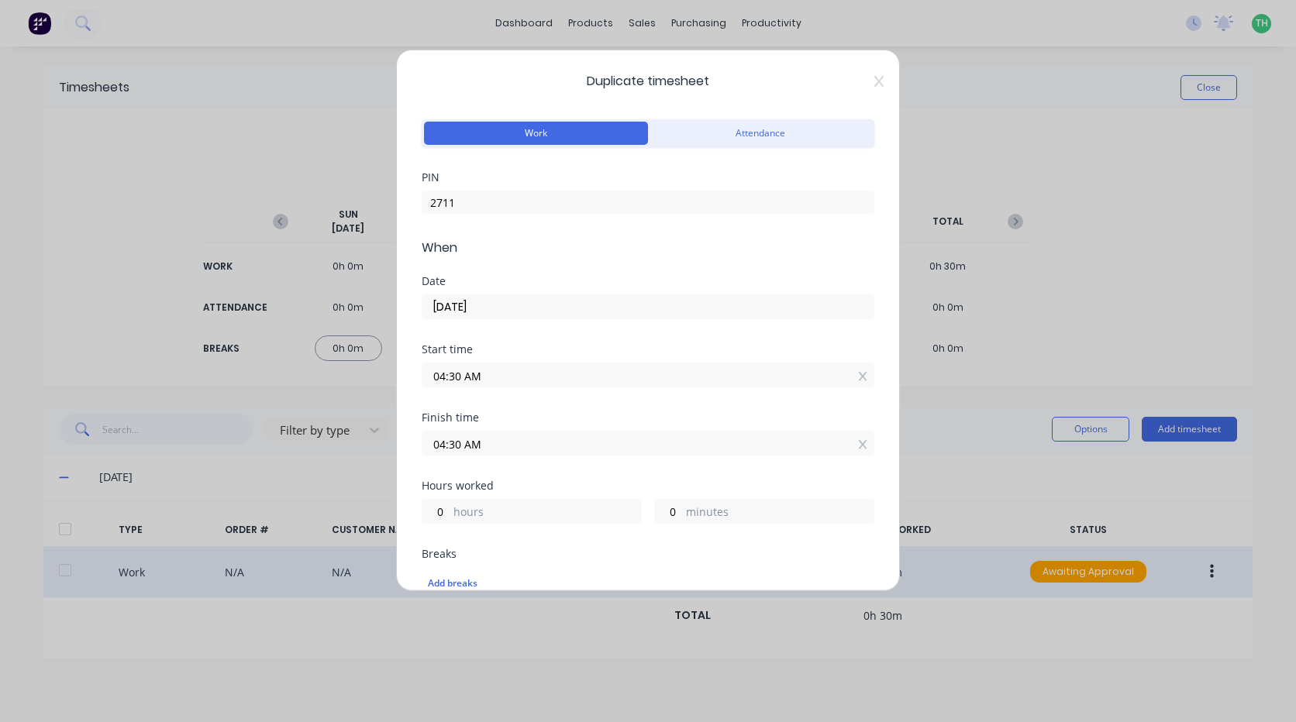
click at [489, 446] on input "04:30 AM" at bounding box center [647, 443] width 451 height 23
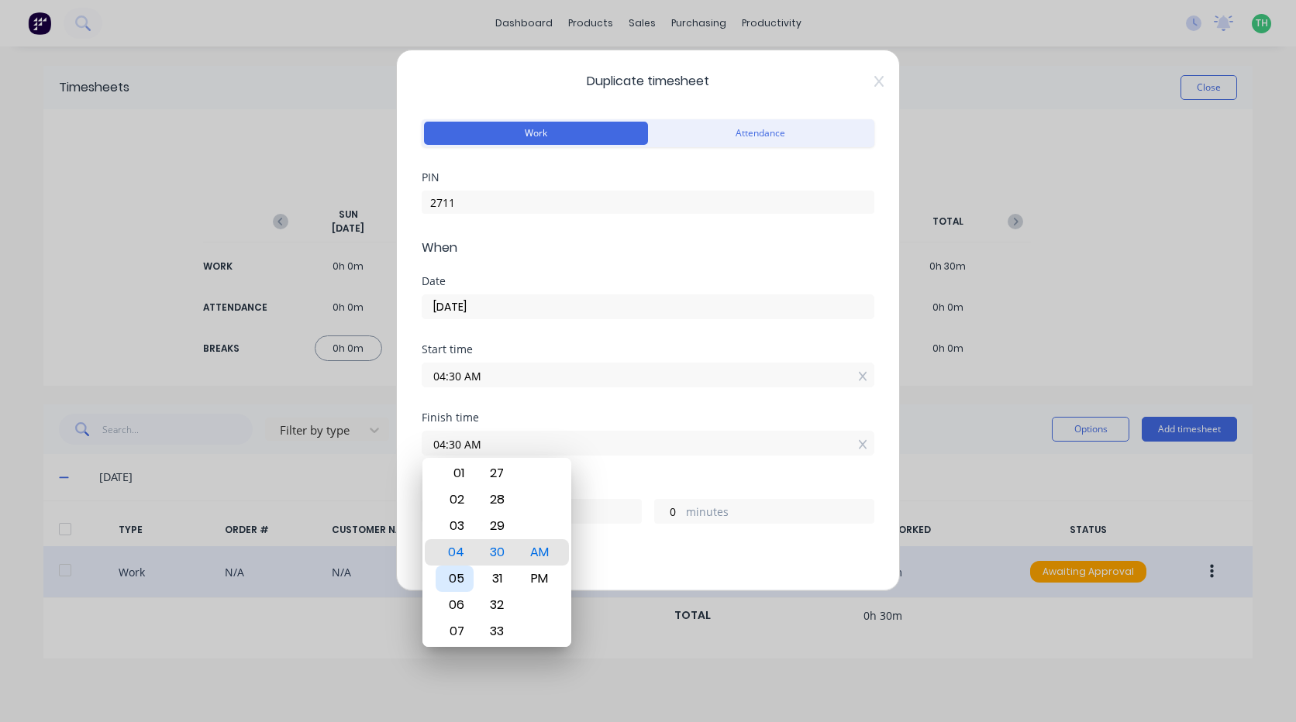
click at [460, 583] on div "05" at bounding box center [455, 579] width 38 height 26
type input "05:30 AM"
type input "1"
type input "05:26 AM"
type input "0"
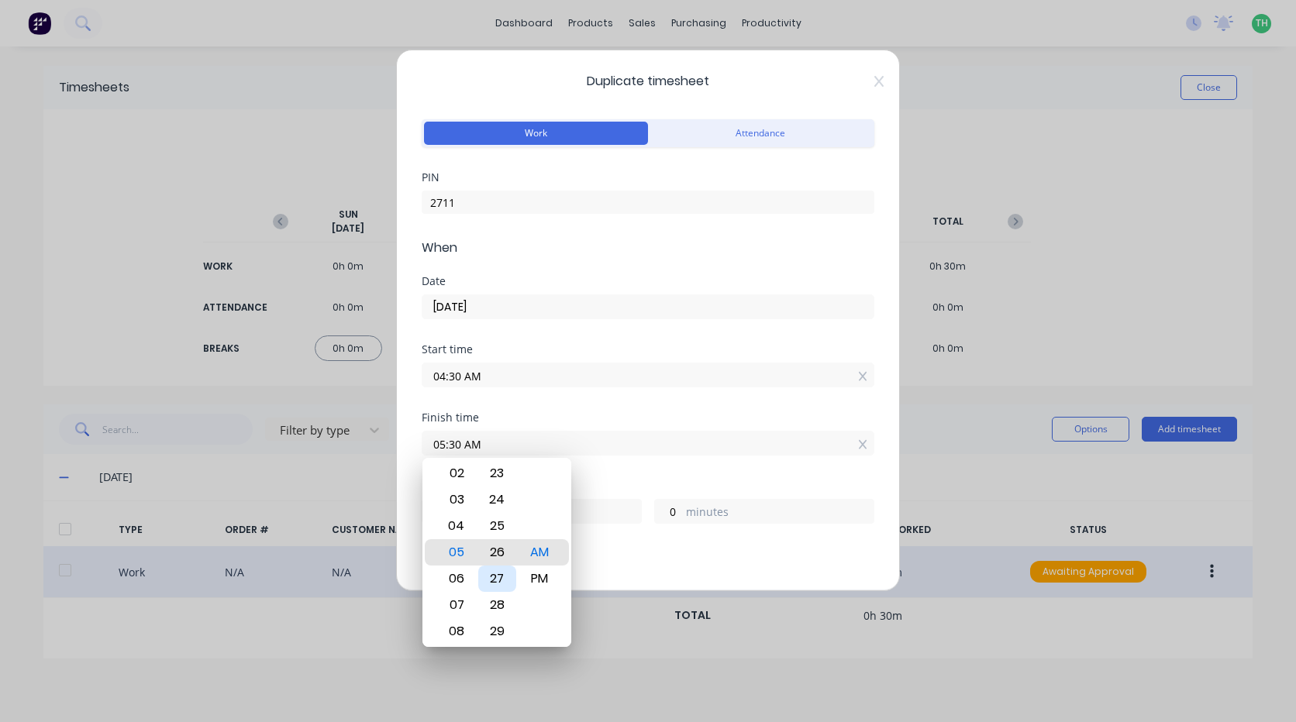
type input "56"
type input "05:21 AM"
type input "51"
type input "05:17 AM"
type input "47"
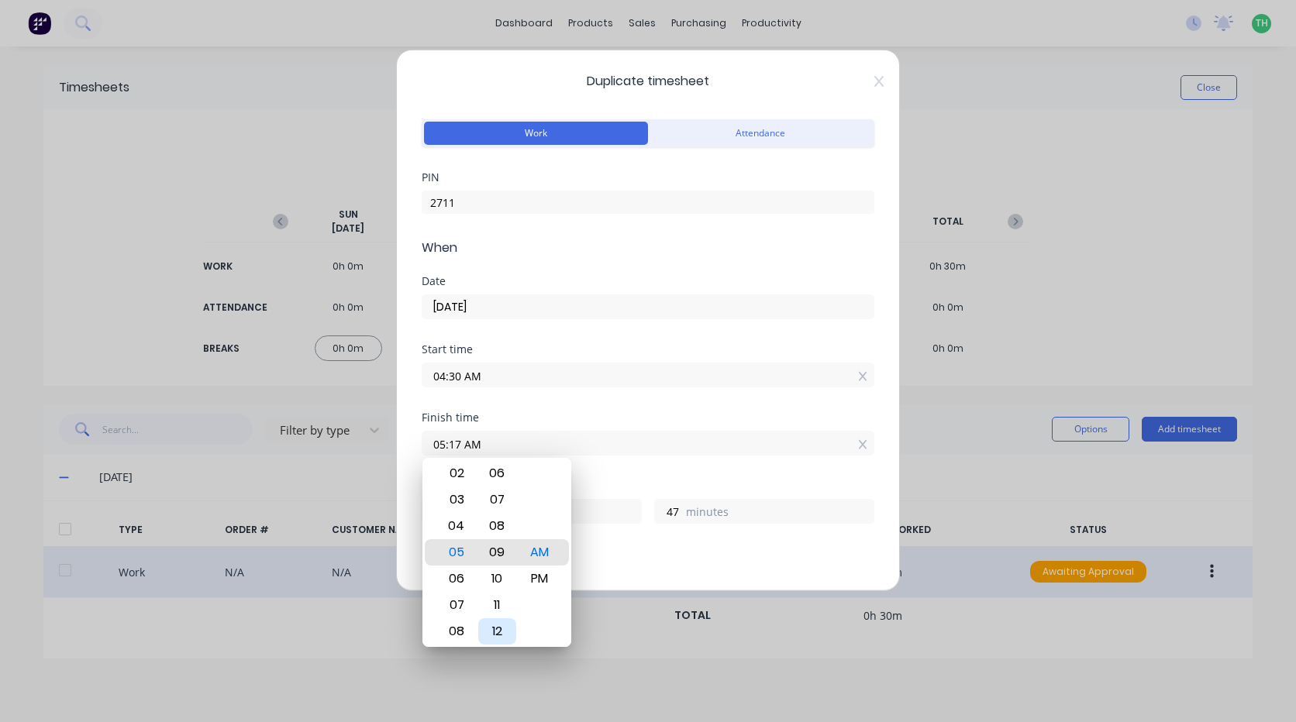
type input "05:08 AM"
type input "38"
type input "05:04 AM"
type input "34"
type input "05:00 AM"
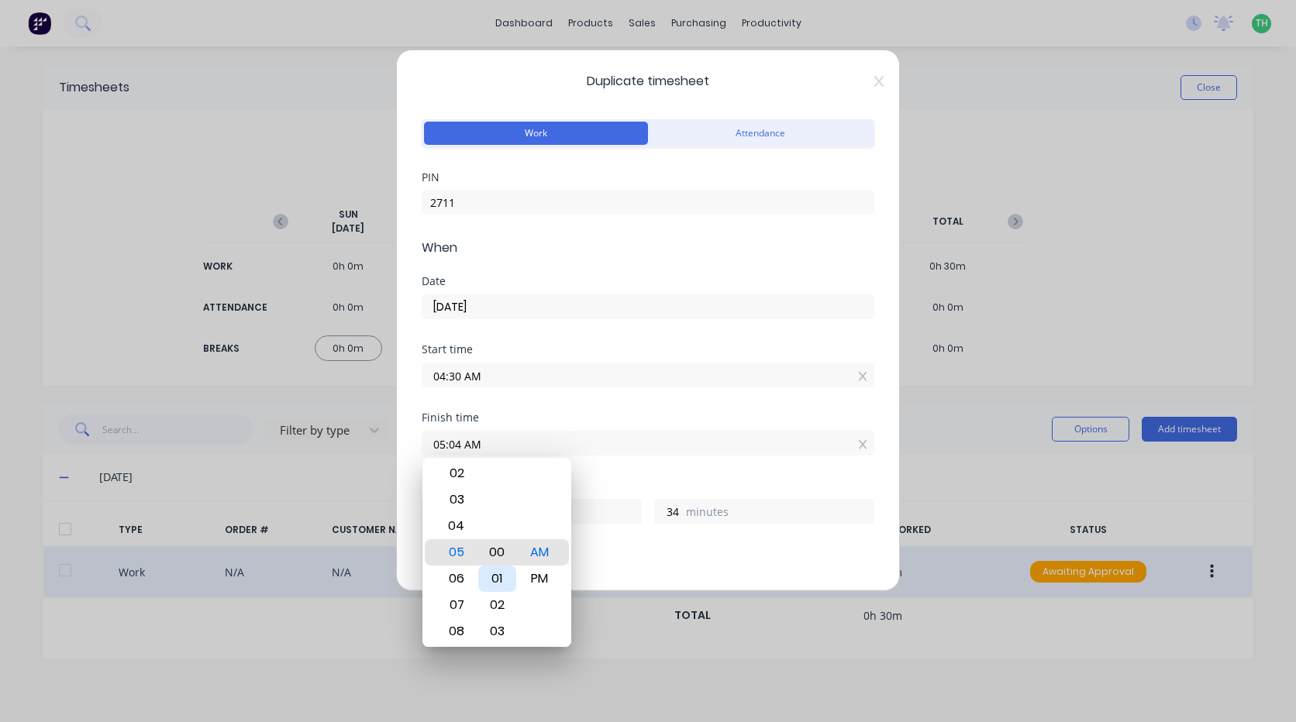
type input "30"
click at [659, 462] on div "Finish time 05:00 AM" at bounding box center [648, 446] width 453 height 68
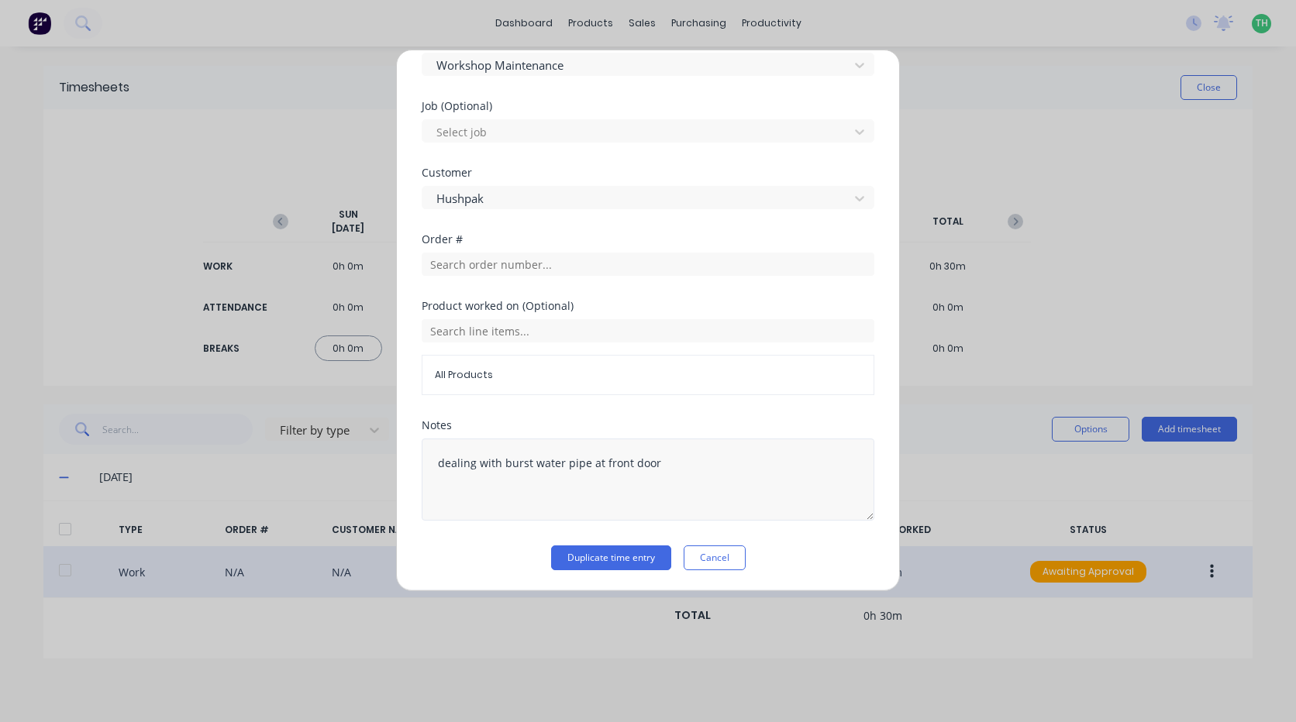
scroll to position [684, 0]
click at [617, 485] on textarea "dealing with burst water pipe at front door" at bounding box center [648, 478] width 453 height 82
click at [678, 470] on textarea "dealing with burst water pipe at front door" at bounding box center [648, 478] width 453 height 82
drag, startPoint x: 560, startPoint y: 466, endPoint x: 309, endPoint y: 477, distance: 250.6
click at [323, 477] on div "Duplicate timesheet Work Attendance PIN 2711 When Date 13/10/2025 Start time 04…" at bounding box center [648, 361] width 1296 height 722
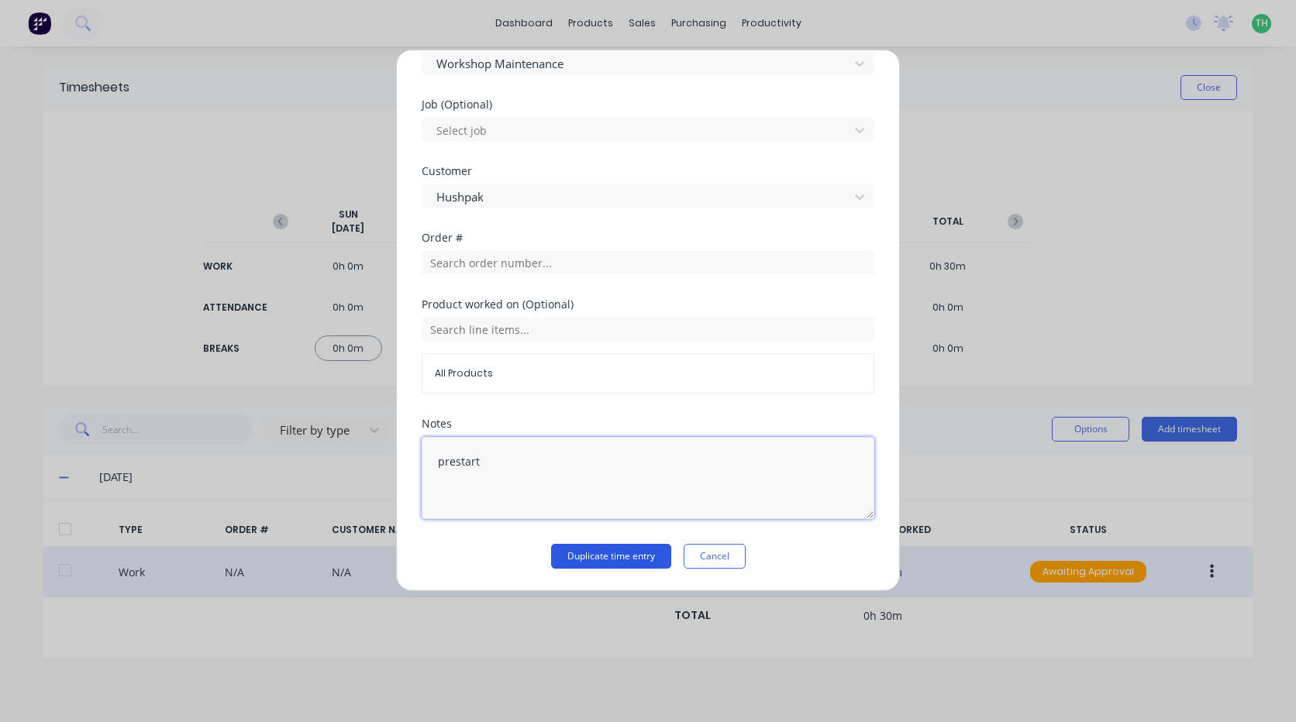
type textarea "prestart"
click at [617, 559] on button "Duplicate time entry" at bounding box center [611, 556] width 120 height 25
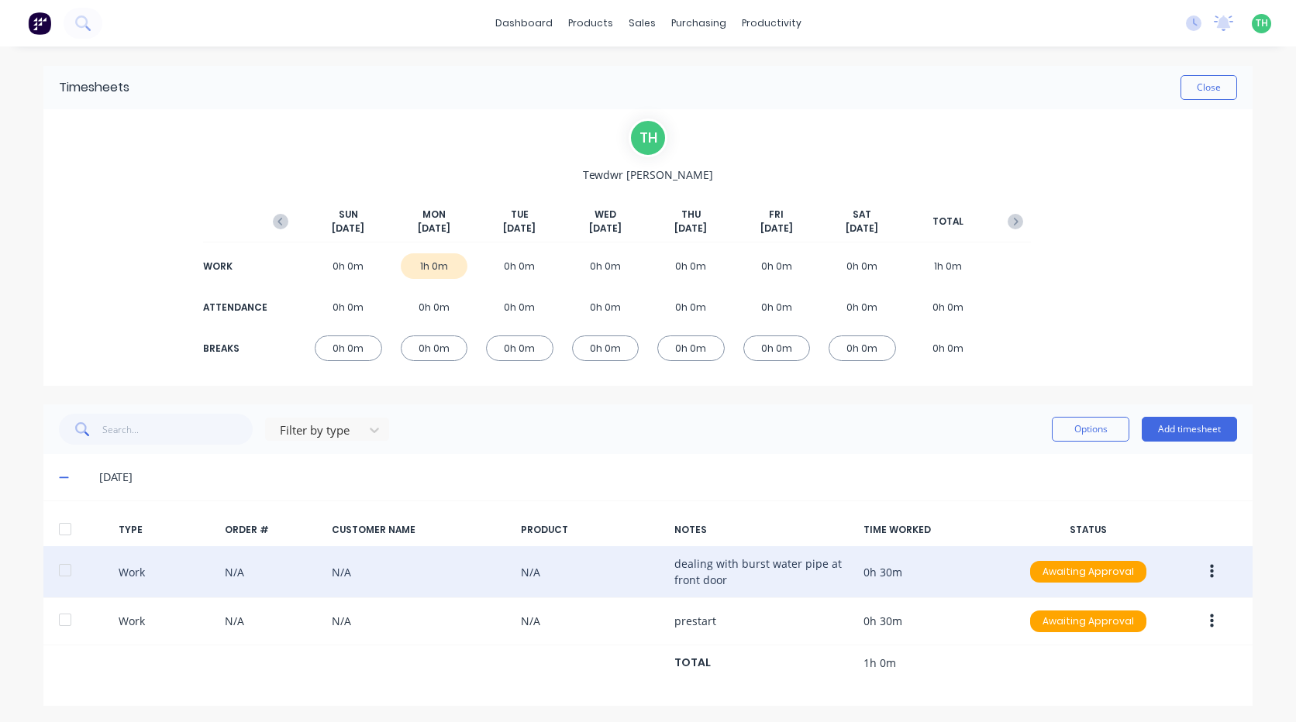
scroll to position [3, 0]
